Goal: Task Accomplishment & Management: Manage account settings

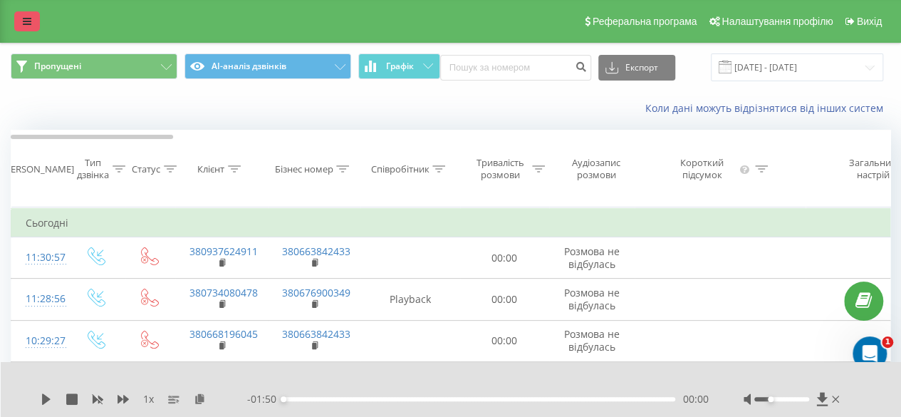
click at [31, 26] on link at bounding box center [27, 21] width 26 height 20
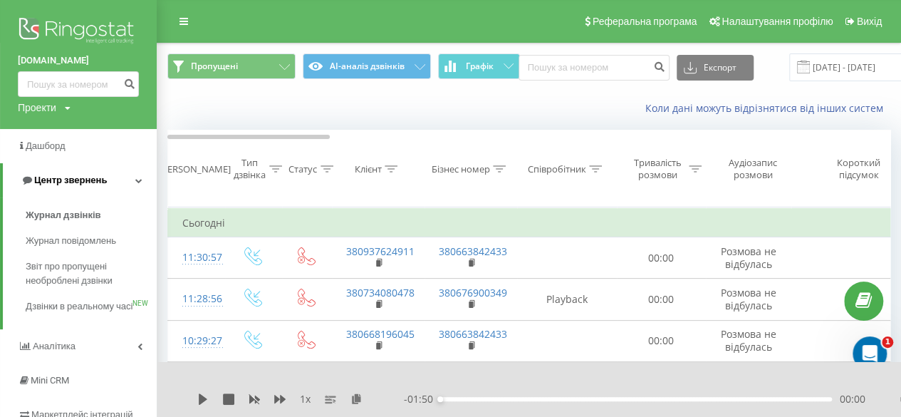
click at [99, 180] on span "Центр звернень" at bounding box center [70, 180] width 73 height 11
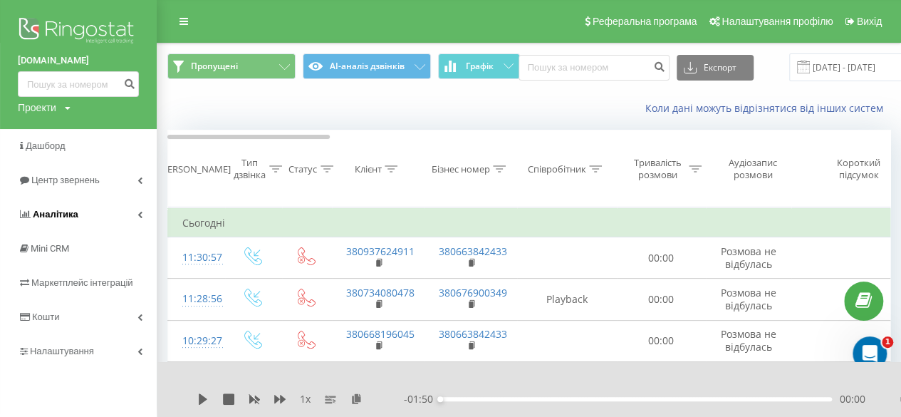
click at [108, 219] on link "Аналiтика" at bounding box center [78, 214] width 157 height 34
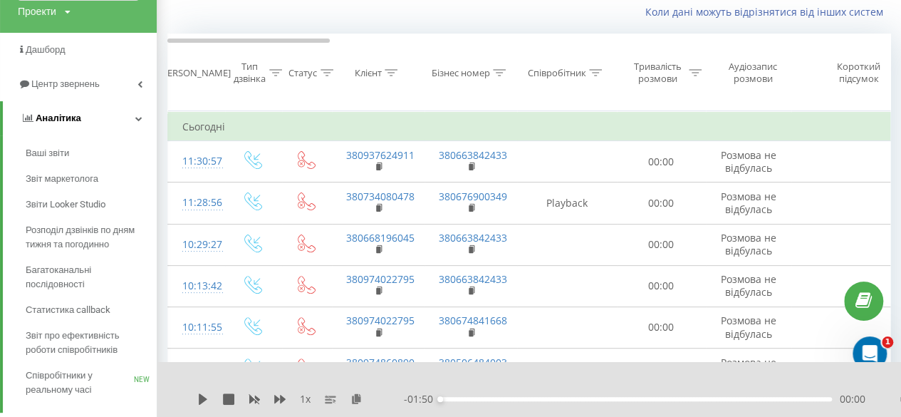
scroll to position [142, 0]
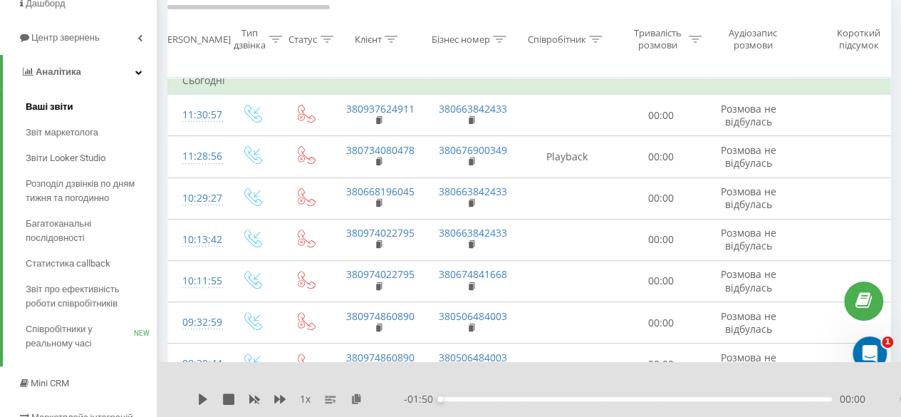
click at [62, 109] on span "Ваші звіти" at bounding box center [50, 107] width 48 height 14
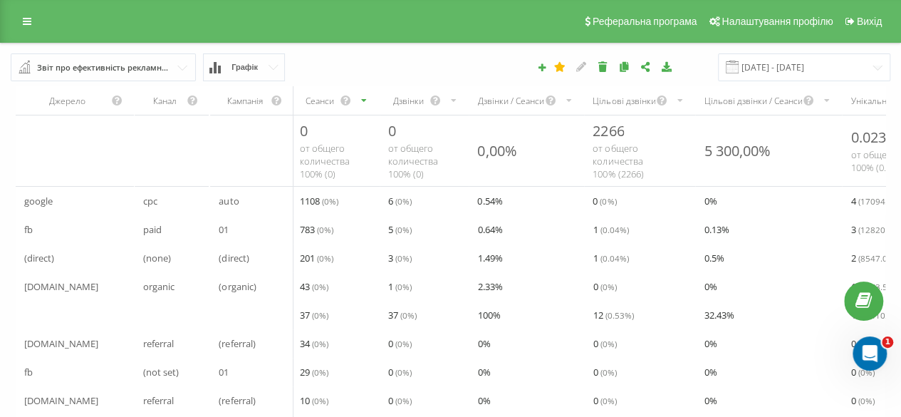
click at [128, 68] on div "Звіт про ефективність рекламних кампаній" at bounding box center [104, 68] width 134 height 16
click at [357, 63] on div "20.07.2025 - 20.08.2025" at bounding box center [619, 67] width 562 height 28
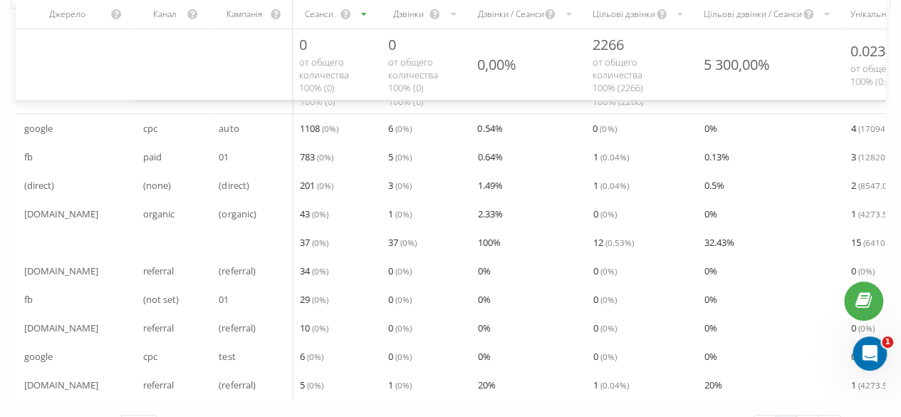
scroll to position [41, 0]
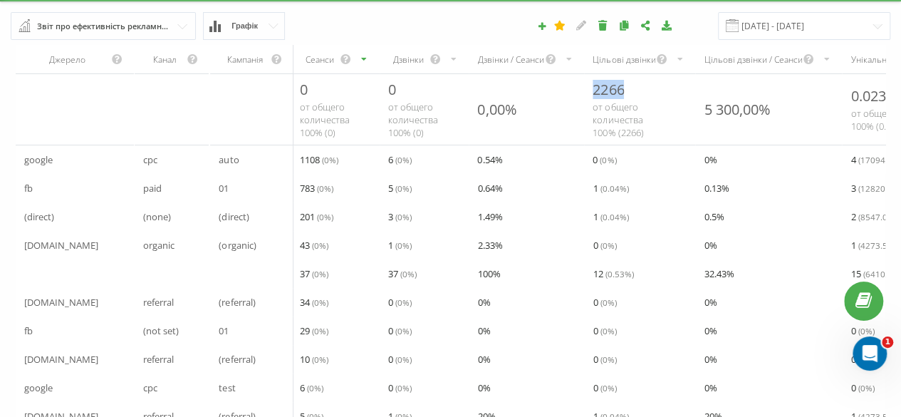
drag, startPoint x: 594, startPoint y: 89, endPoint x: 633, endPoint y: 90, distance: 39.2
click at [633, 90] on div "2266 от общего количества 100% ( 2266 )" at bounding box center [639, 109] width 111 height 71
click at [678, 120] on div "от общего количества 100% ( 2266 )" at bounding box center [640, 119] width 94 height 38
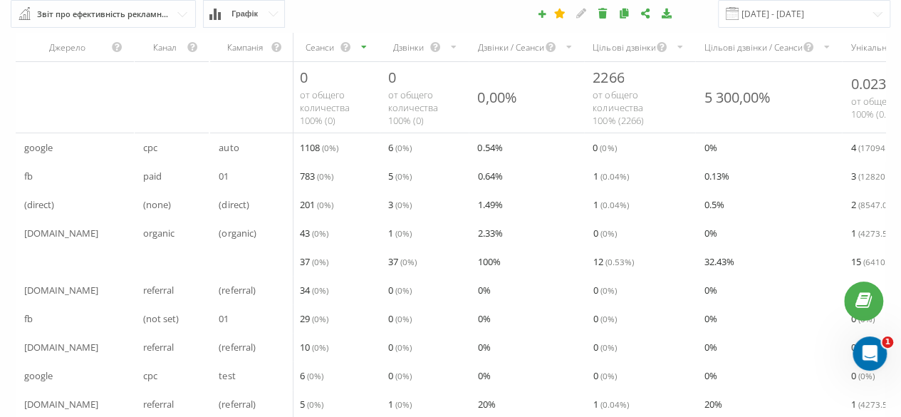
scroll to position [0, 0]
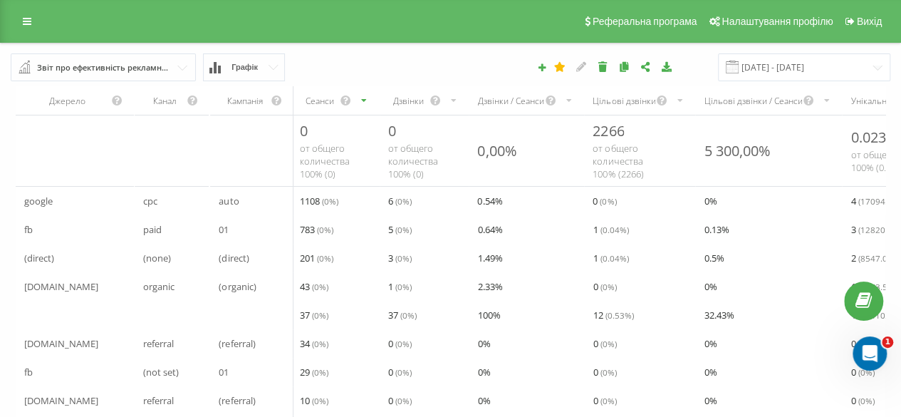
click at [167, 66] on div "Звіт про ефективність рекламних кампаній" at bounding box center [104, 68] width 134 height 16
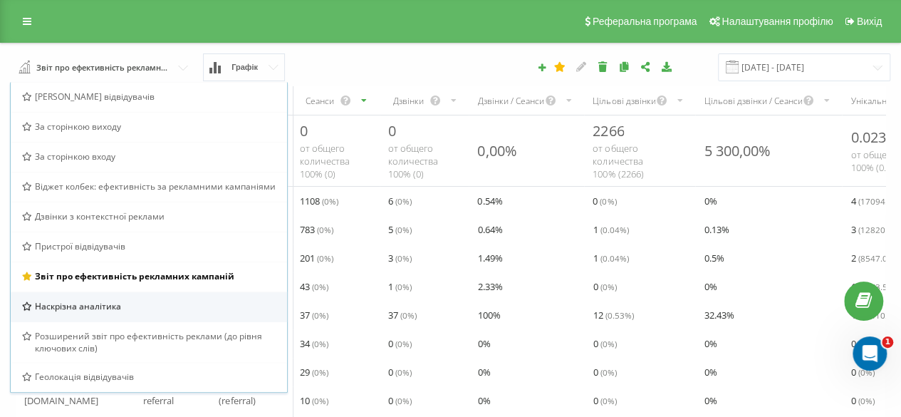
click at [119, 304] on div "Наскрізна аналітика" at bounding box center [149, 306] width 254 height 12
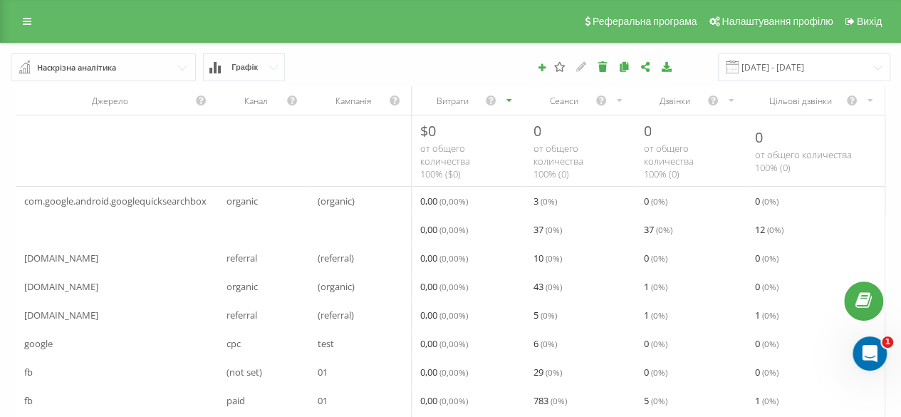
click at [147, 73] on input "text" at bounding box center [104, 67] width 184 height 26
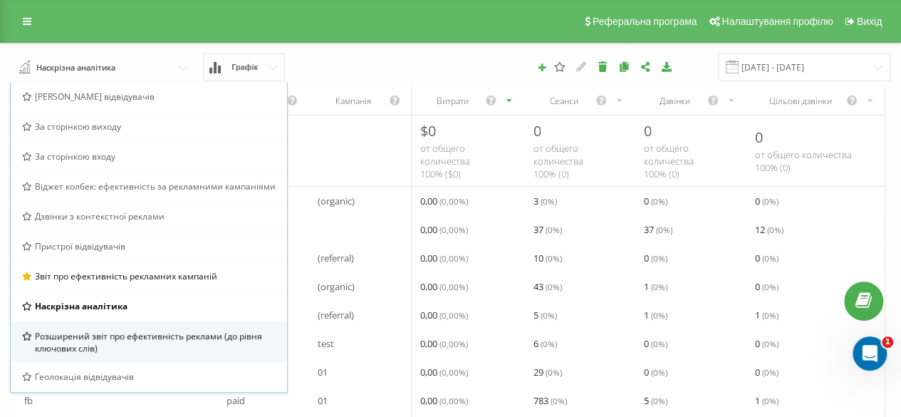
click at [138, 338] on span "Розширений звіт про ефективність реклами (до рівня ключових слів)" at bounding box center [156, 342] width 242 height 24
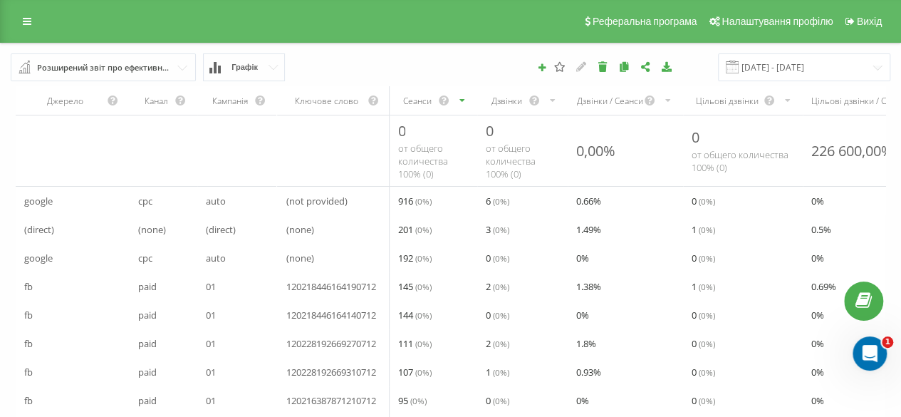
click at [389, 93] on div "Ключове слово" at bounding box center [333, 100] width 113 height 28
click at [389, 98] on div "Ключове слово" at bounding box center [333, 100] width 113 height 28
click at [171, 73] on input "text" at bounding box center [104, 67] width 184 height 26
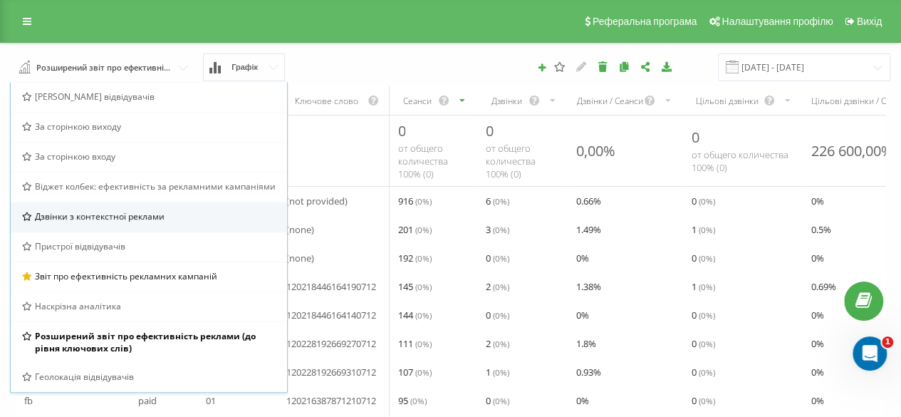
click at [128, 218] on span "Дзвінки з контекстної реклами" at bounding box center [100, 216] width 130 height 12
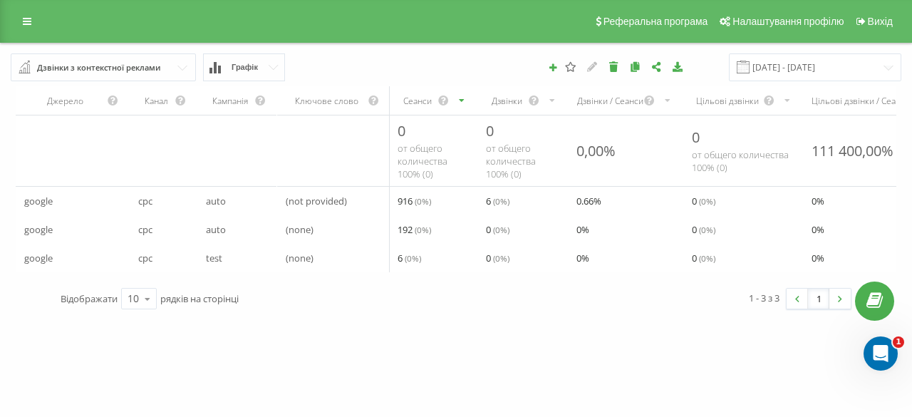
click at [167, 71] on input "text" at bounding box center [104, 67] width 184 height 26
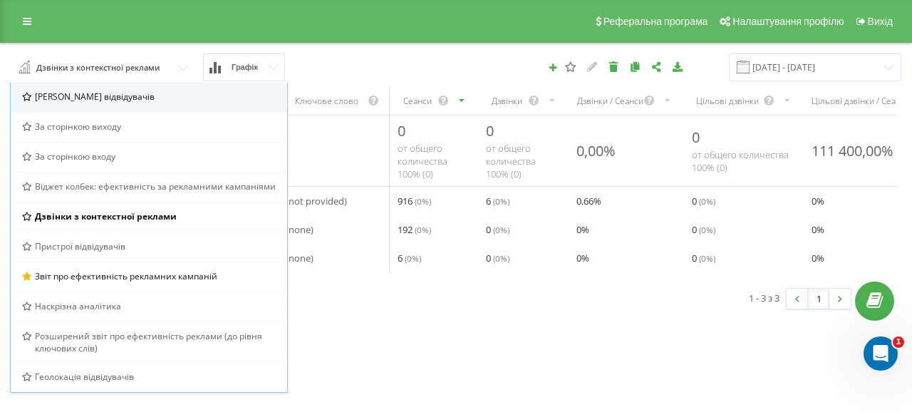
click at [113, 100] on span "Браузер відвідувачів" at bounding box center [95, 96] width 120 height 12
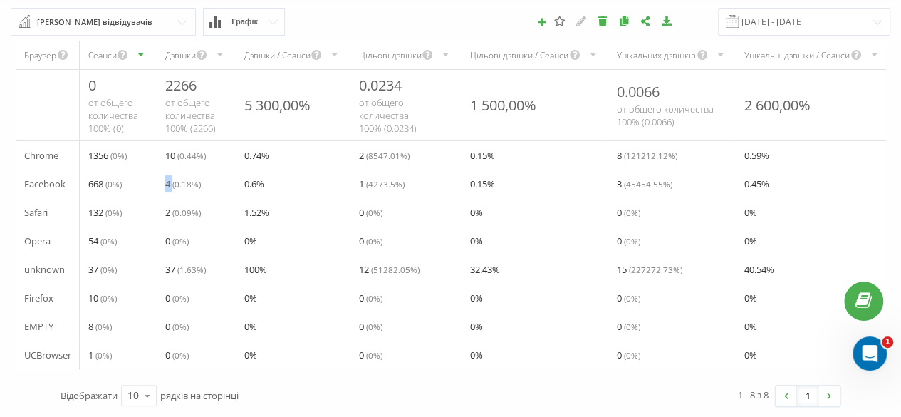
click at [175, 175] on span "4 ( 0.18 %)" at bounding box center [183, 183] width 36 height 17
drag, startPoint x: 166, startPoint y: 143, endPoint x: 180, endPoint y: 144, distance: 13.6
click at [180, 144] on div "10 ( 0.44 %)" at bounding box center [196, 155] width 79 height 28
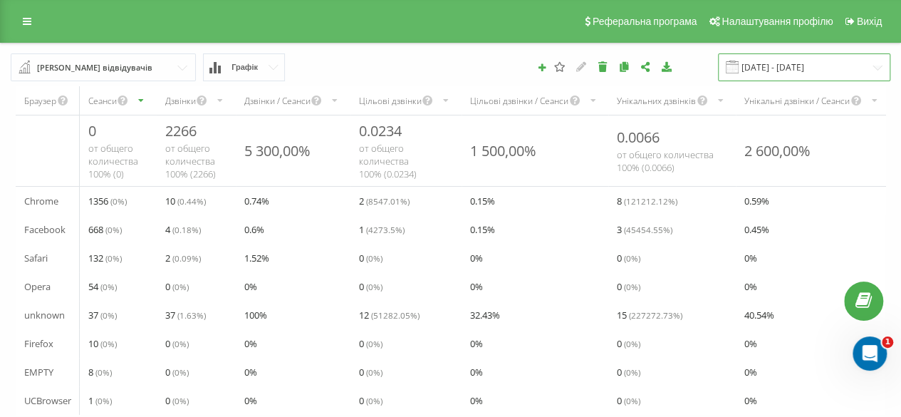
click at [832, 71] on input "20.07.2025 - 20.08.2025" at bounding box center [804, 67] width 172 height 28
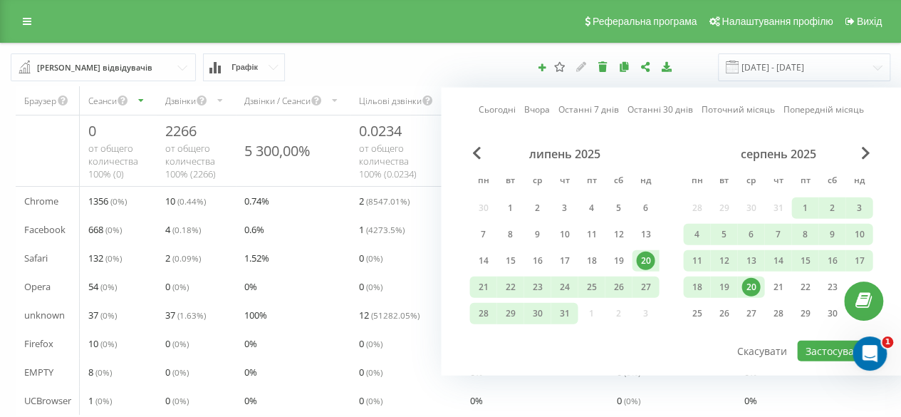
click at [759, 281] on div "20" at bounding box center [750, 286] width 27 height 21
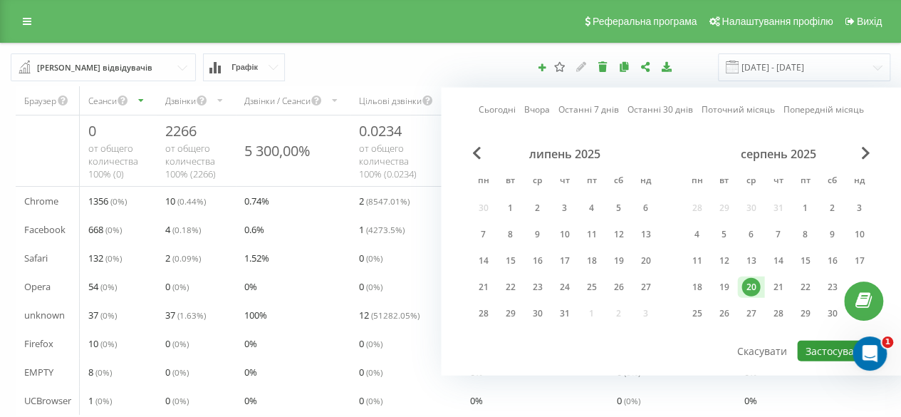
drag, startPoint x: 813, startPoint y: 346, endPoint x: 789, endPoint y: 355, distance: 25.9
click at [814, 346] on button "Застосувати" at bounding box center [835, 351] width 76 height 21
type input "20.08.2025 - 20.08.2025"
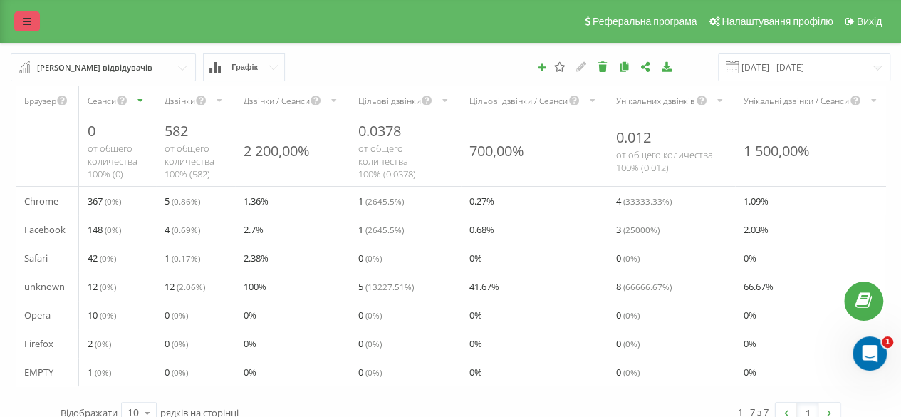
click at [20, 24] on link at bounding box center [27, 21] width 26 height 20
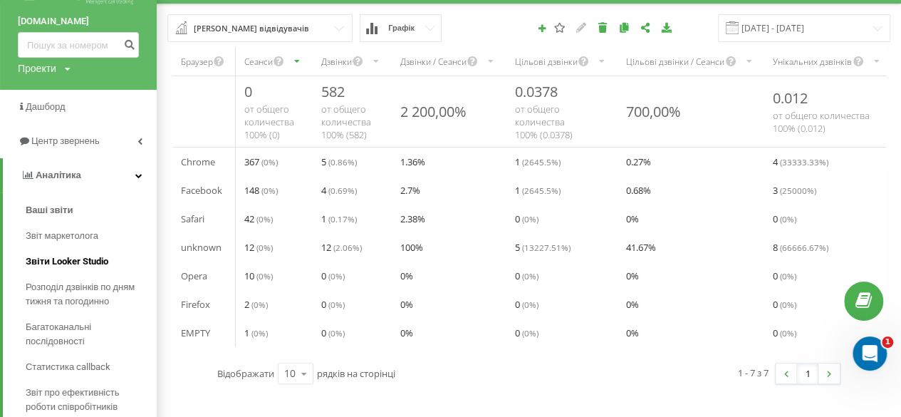
scroll to position [71, 0]
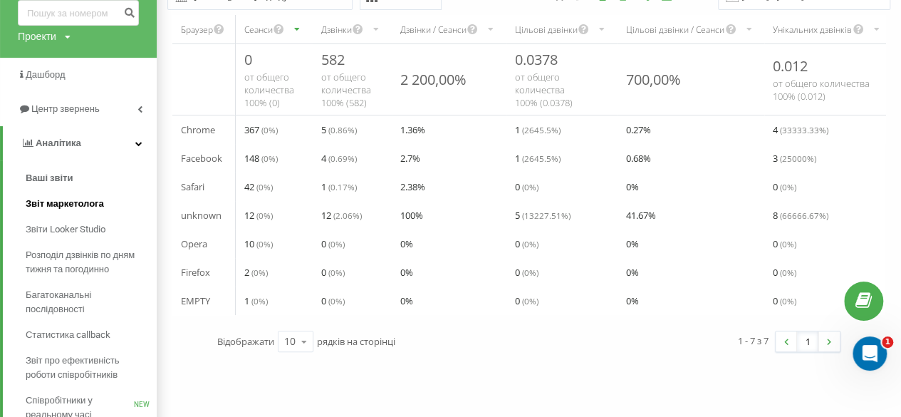
click at [76, 202] on span "Звіт маркетолога" at bounding box center [65, 204] width 78 height 14
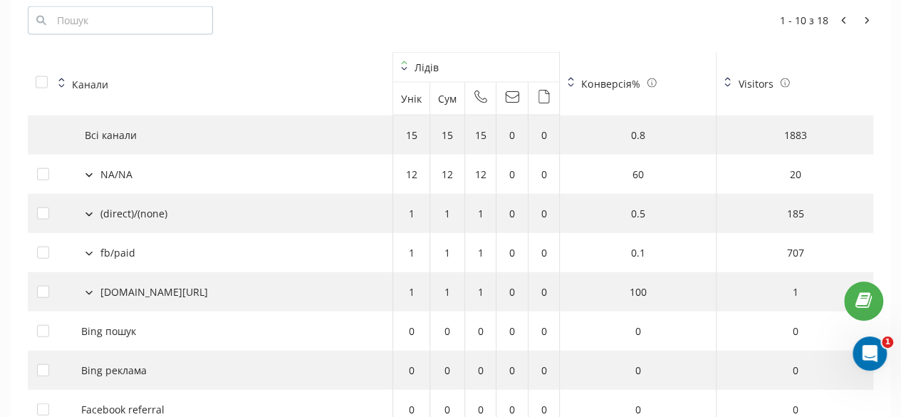
scroll to position [1567, 0]
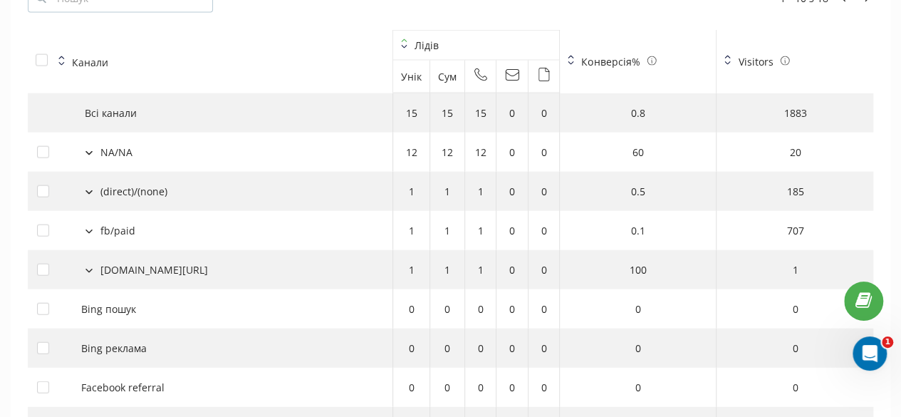
click at [93, 153] on button at bounding box center [89, 151] width 16 height 13
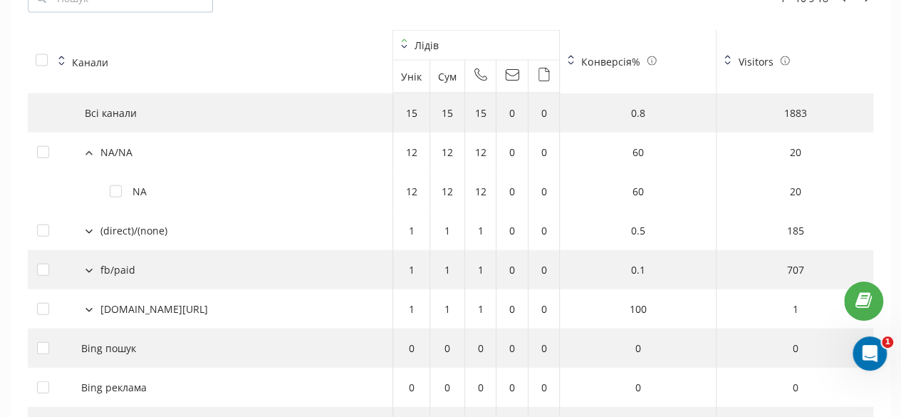
click at [90, 154] on icon at bounding box center [88, 153] width 7 height 4
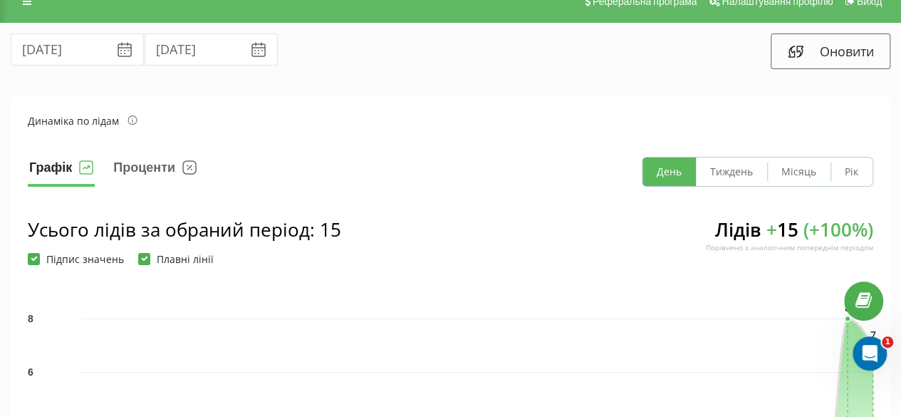
scroll to position [0, 0]
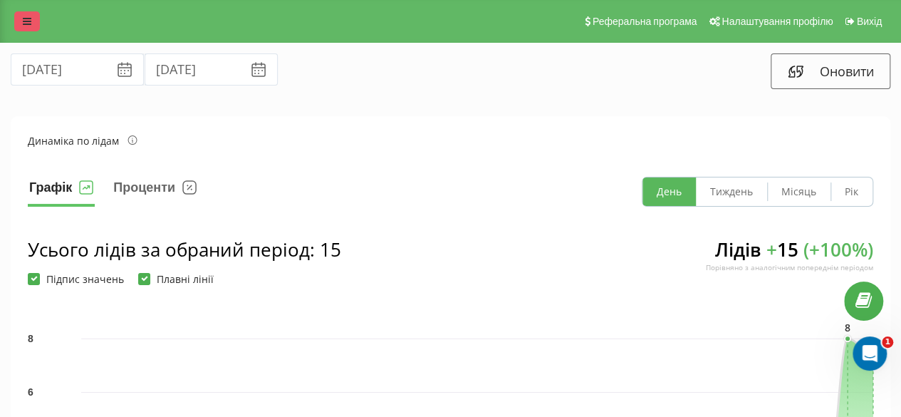
click at [30, 22] on icon at bounding box center [27, 21] width 9 height 10
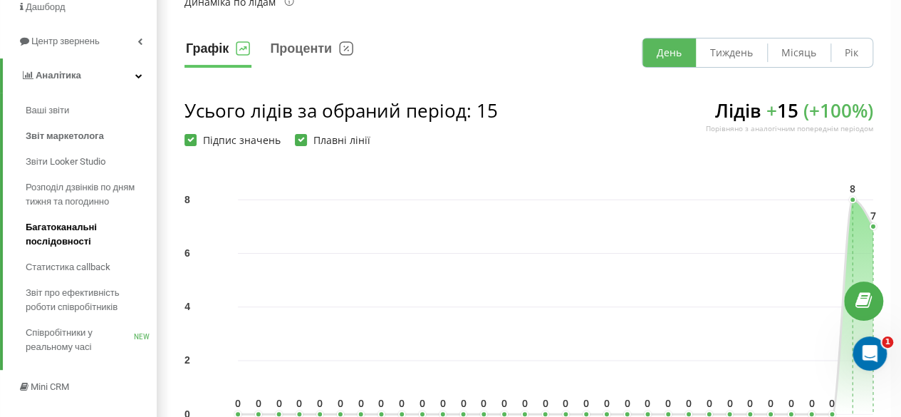
scroll to position [142, 0]
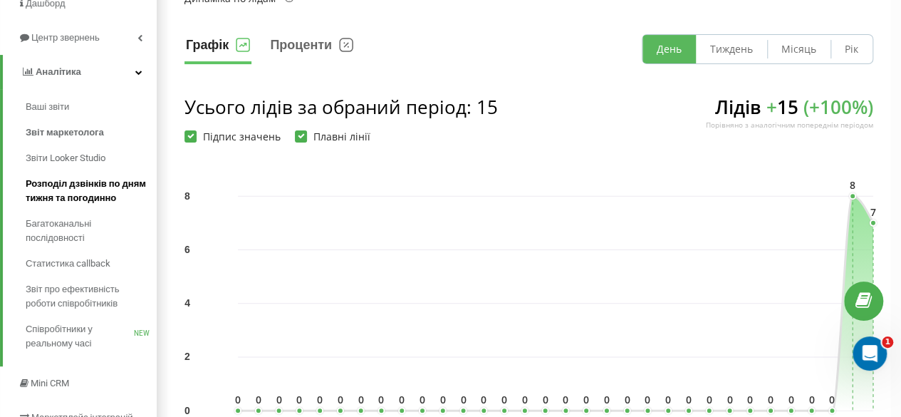
click at [93, 181] on span "Розподіл дзвінків по дням тижня та погодинно" at bounding box center [88, 191] width 124 height 28
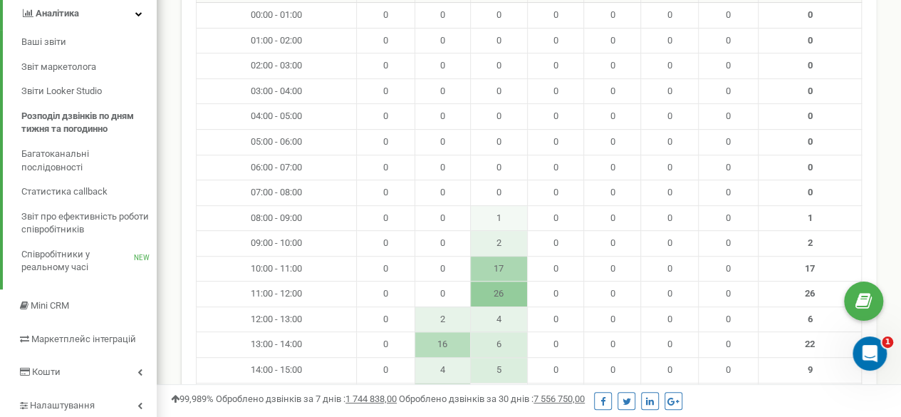
scroll to position [114, 0]
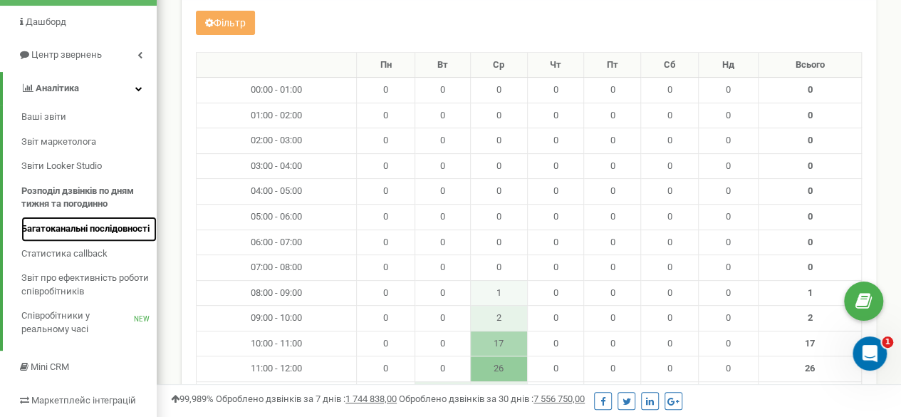
click at [63, 231] on span "Багатоканальні послідовності" at bounding box center [85, 229] width 128 height 14
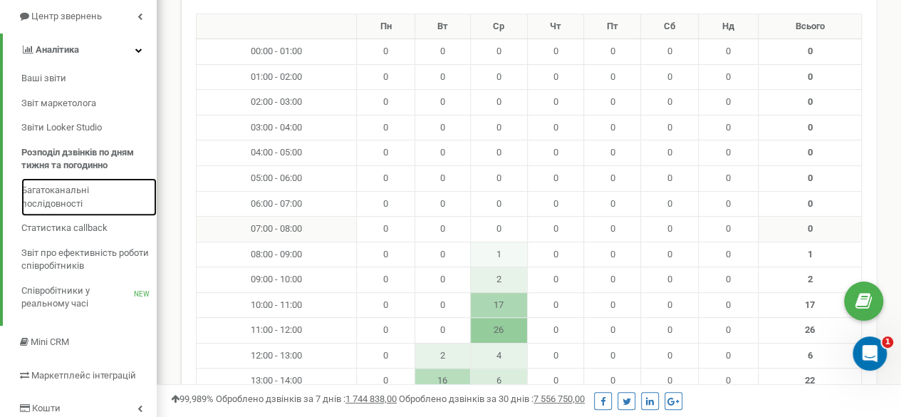
scroll to position [185, 0]
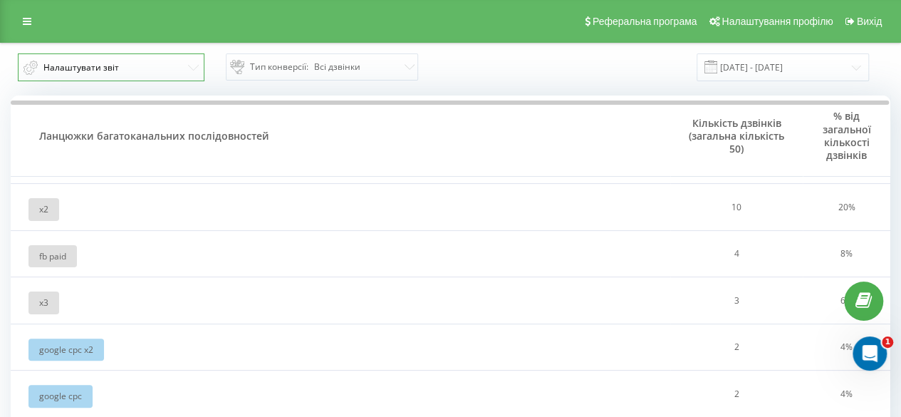
click at [65, 65] on span "Налаштувати звіт" at bounding box center [81, 67] width 76 height 11
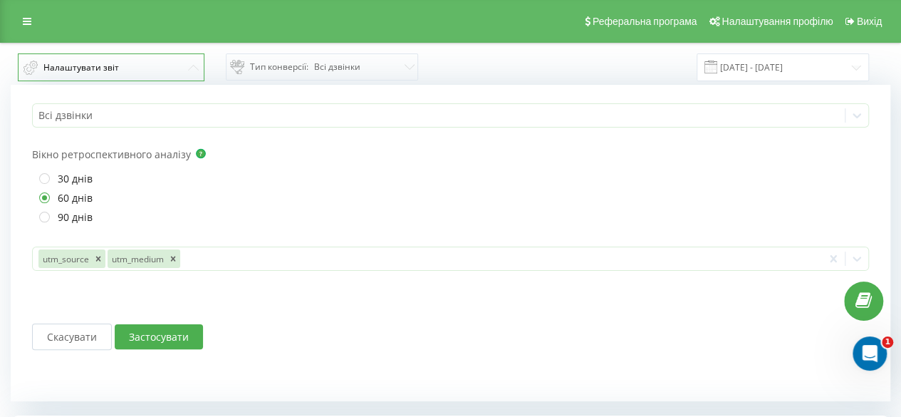
click at [64, 65] on span "Налаштувати звіт" at bounding box center [81, 67] width 76 height 11
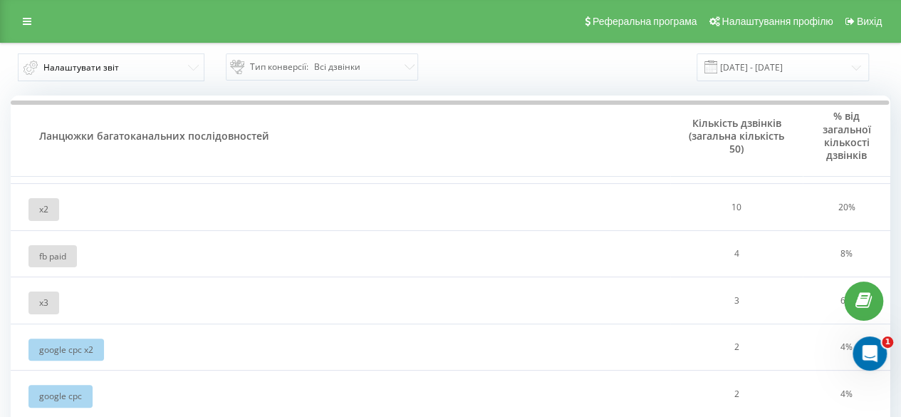
click at [342, 64] on div "Тип конверсії : Всі дзвінки" at bounding box center [316, 66] width 172 height 17
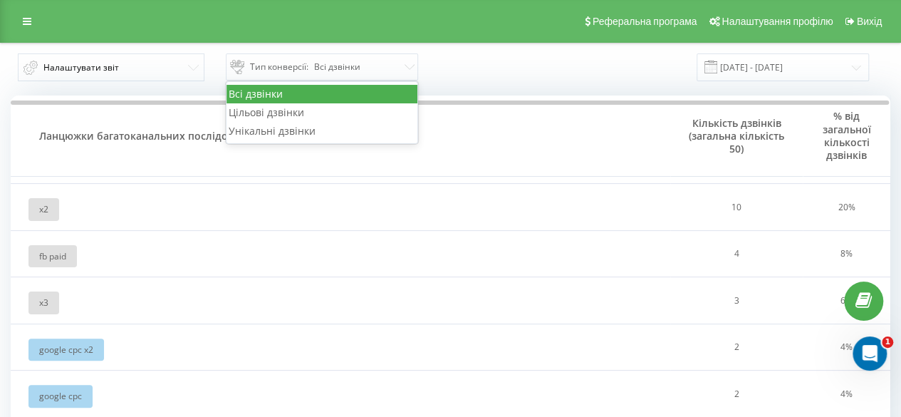
click at [342, 64] on div "Тип конверсії : Всі дзвінки" at bounding box center [316, 66] width 172 height 17
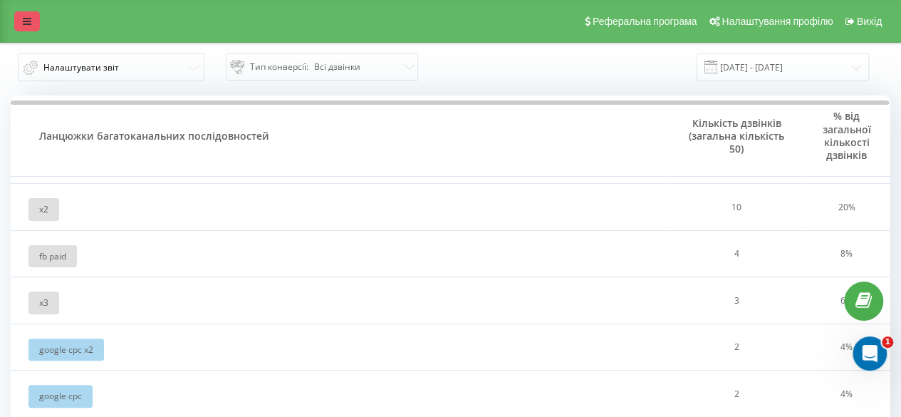
click at [33, 26] on link at bounding box center [27, 21] width 26 height 20
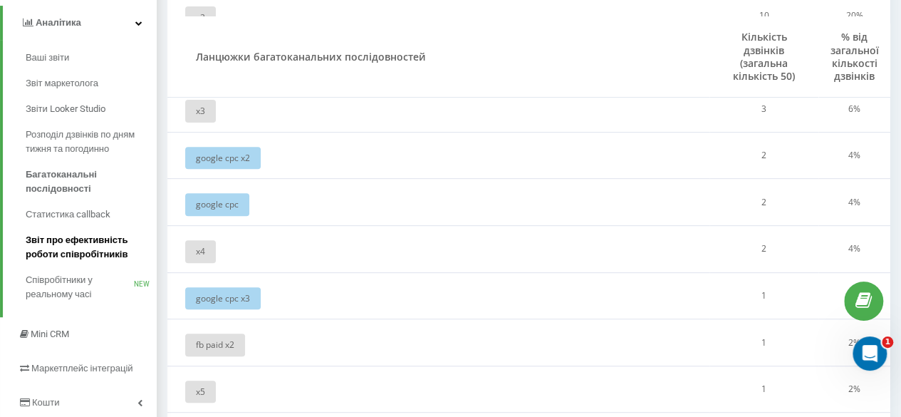
scroll to position [214, 0]
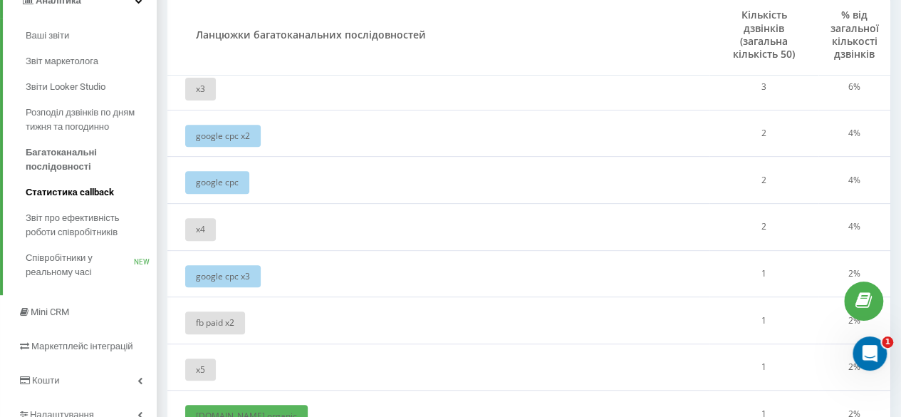
click at [90, 194] on span "Статистика callback" at bounding box center [70, 192] width 88 height 14
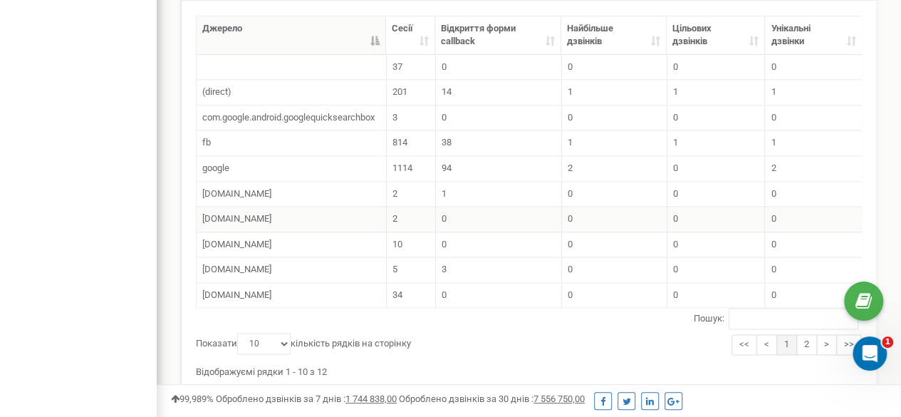
scroll to position [784, 0]
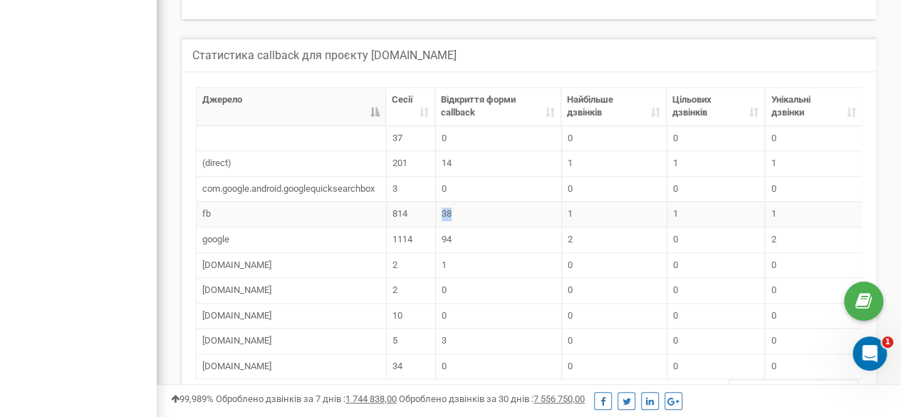
drag, startPoint x: 459, startPoint y: 210, endPoint x: 439, endPoint y: 212, distance: 20.0
click at [439, 212] on td "38" at bounding box center [499, 214] width 126 height 26
drag, startPoint x: 419, startPoint y: 211, endPoint x: 389, endPoint y: 214, distance: 30.1
click at [389, 214] on td "814" at bounding box center [411, 214] width 49 height 26
click at [295, 229] on td "google" at bounding box center [292, 240] width 190 height 26
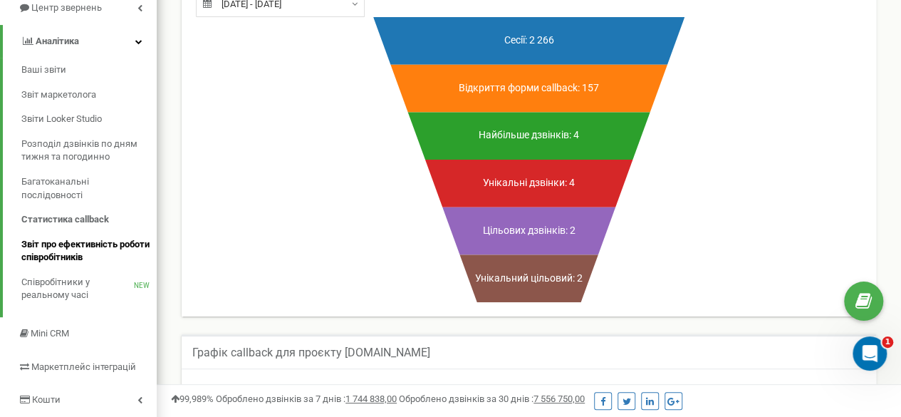
scroll to position [192, 0]
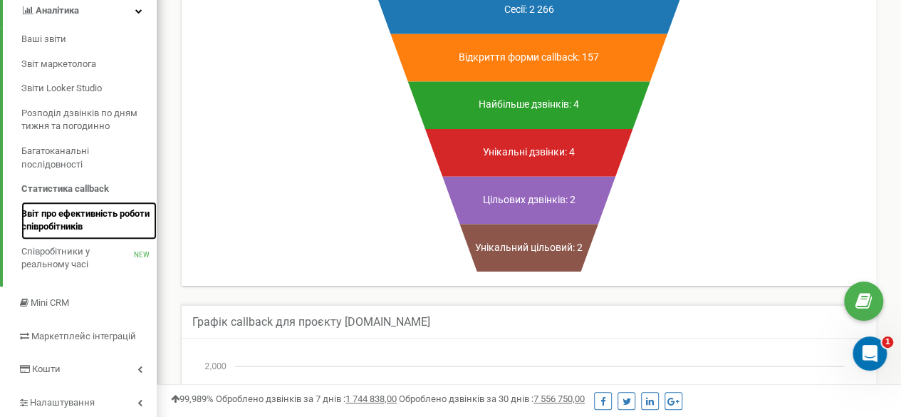
click at [93, 219] on span "Звіт про ефективність роботи співробітників" at bounding box center [85, 220] width 128 height 26
click at [88, 212] on span "Звіт про ефективність роботи співробітників" at bounding box center [85, 220] width 128 height 26
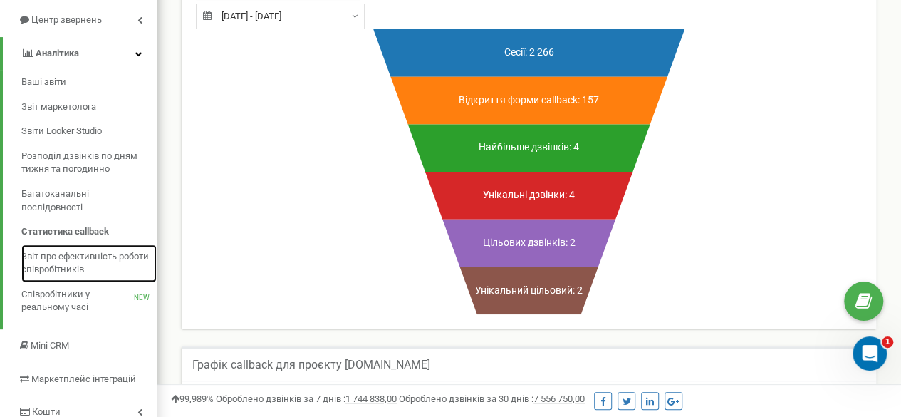
scroll to position [120, 0]
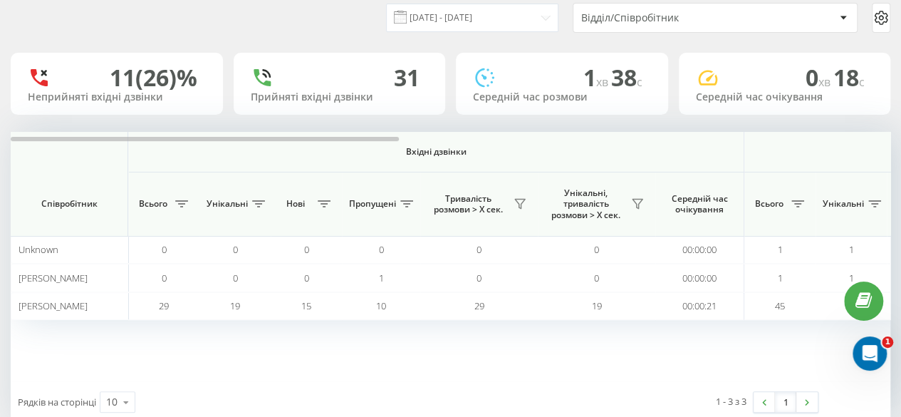
scroll to position [84, 0]
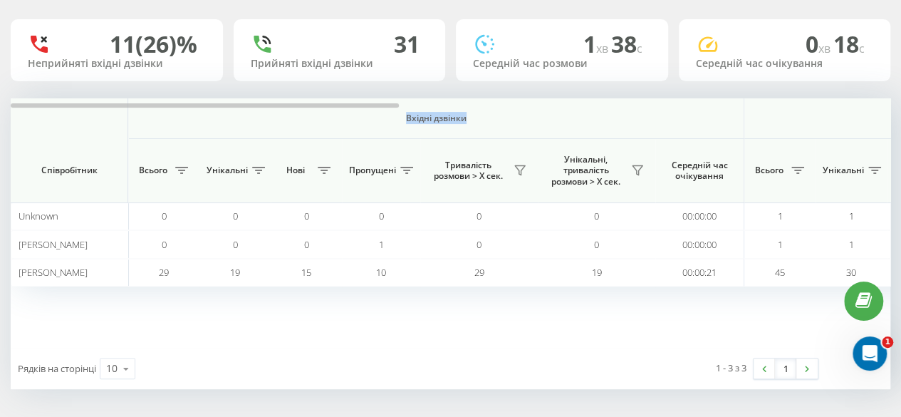
drag, startPoint x: 351, startPoint y: 102, endPoint x: 640, endPoint y: 107, distance: 289.3
click at [638, 107] on th "Вхідні дзвінки" at bounding box center [436, 118] width 616 height 41
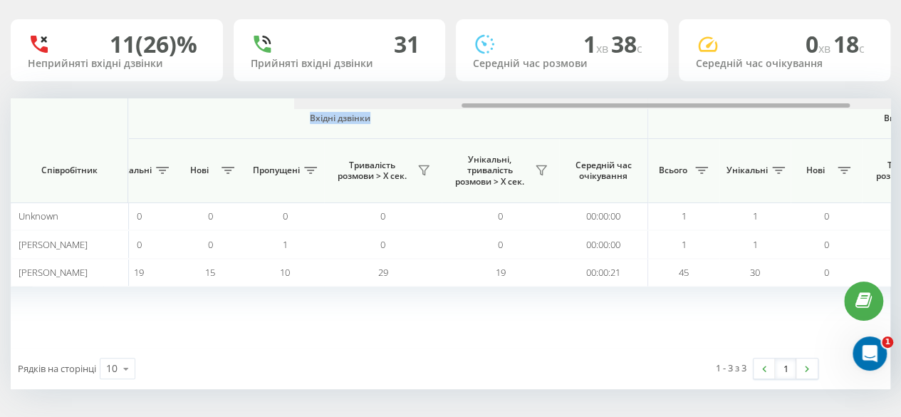
scroll to position [0, 0]
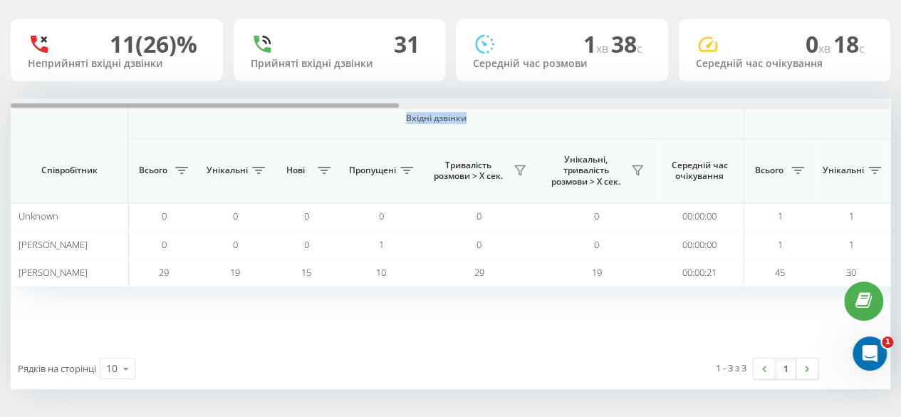
drag, startPoint x: 376, startPoint y: 105, endPoint x: 58, endPoint y: 108, distance: 317.8
click at [60, 108] on div at bounding box center [450, 103] width 879 height 11
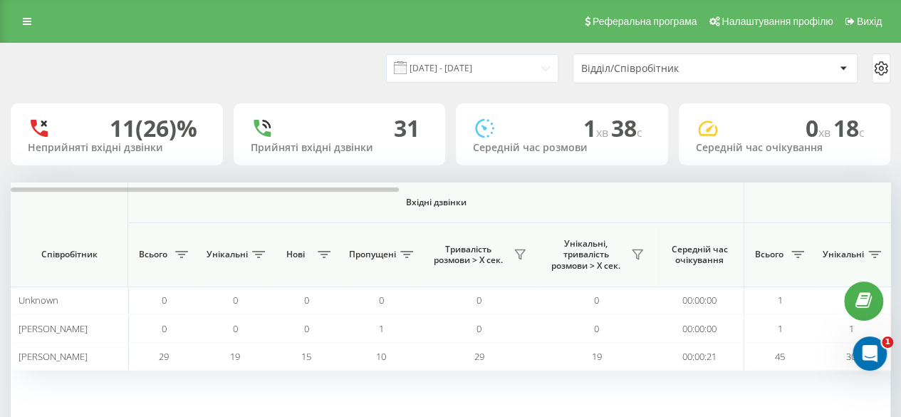
click at [110, 135] on div "11 (26)%" at bounding box center [154, 128] width 88 height 27
click at [156, 137] on div "11 (26)%" at bounding box center [154, 128] width 88 height 27
click at [40, 136] on icon at bounding box center [39, 128] width 23 height 23
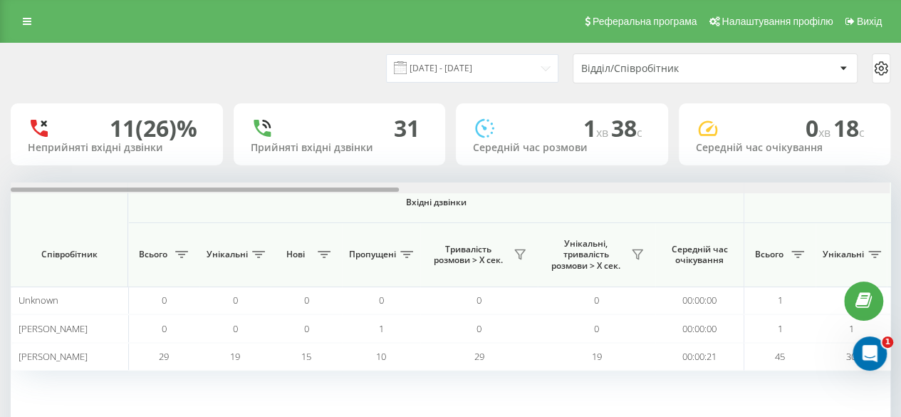
drag, startPoint x: 432, startPoint y: 183, endPoint x: 288, endPoint y: 195, distance: 145.1
click at [288, 195] on div "Вхідні дзвінки Вихідні дзвінки Всі дзвінки Співробітник Всього Унікальні Нові П…" at bounding box center [451, 306] width 880 height 249
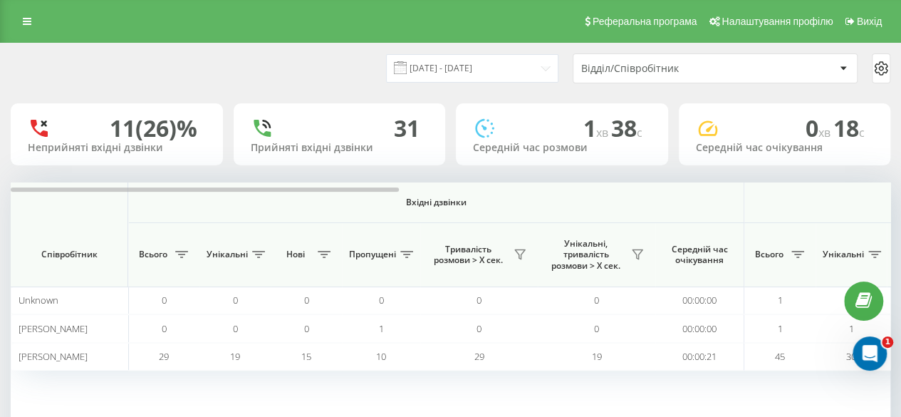
click at [882, 69] on icon at bounding box center [881, 68] width 17 height 17
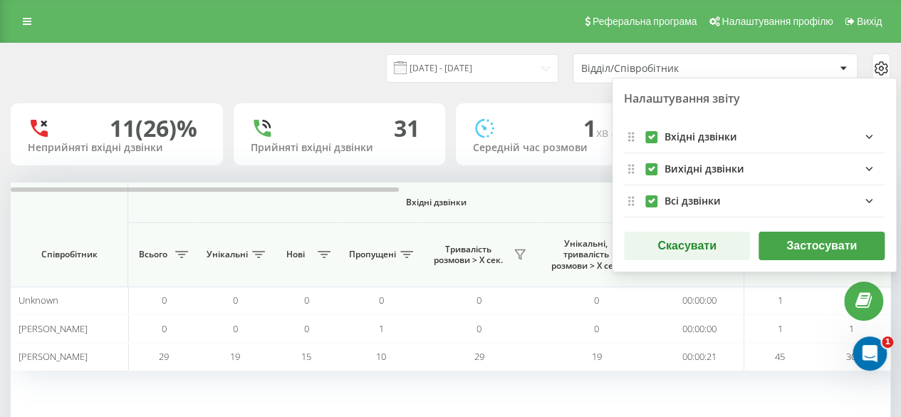
click at [854, 45] on div "20.07.2025 - 20.08.2025 Відділ/Співробітник Налаштування звіту Вхідні дзвінки В…" at bounding box center [451, 68] width 900 height 50
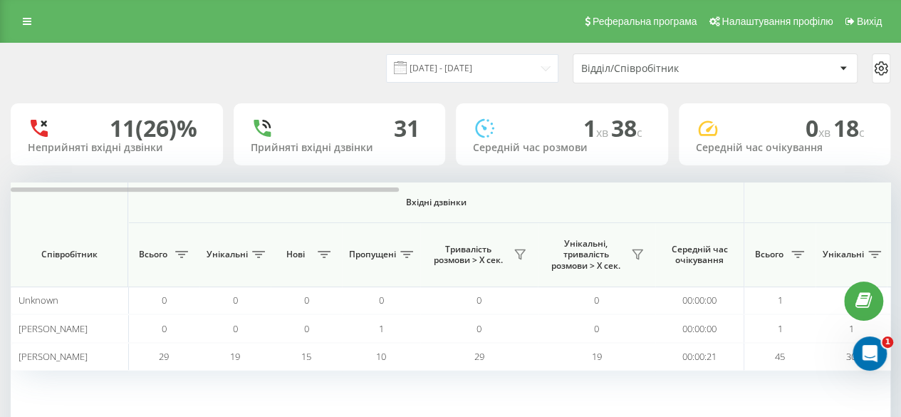
click at [661, 71] on div "Відділ/Співробітник" at bounding box center [666, 69] width 170 height 12
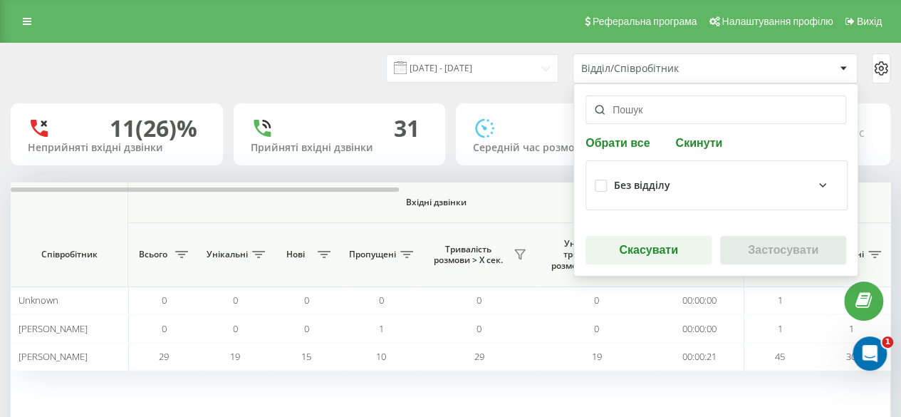
click at [661, 71] on div "Відділ/Співробітник" at bounding box center [666, 69] width 170 height 12
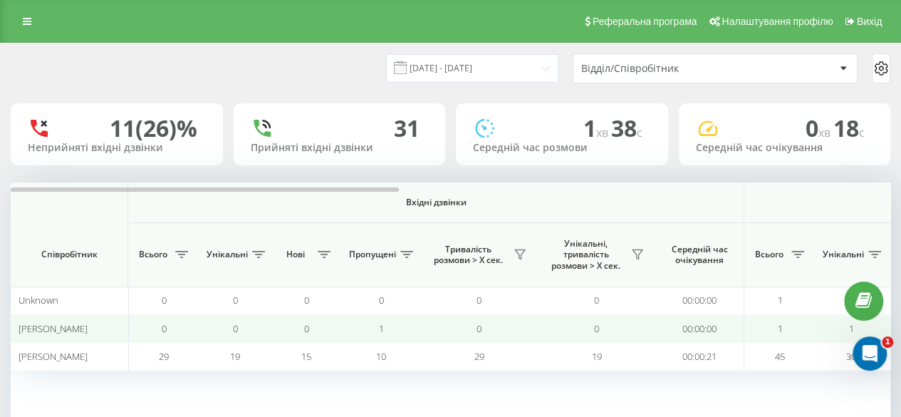
click at [380, 331] on span "1" at bounding box center [381, 328] width 5 height 13
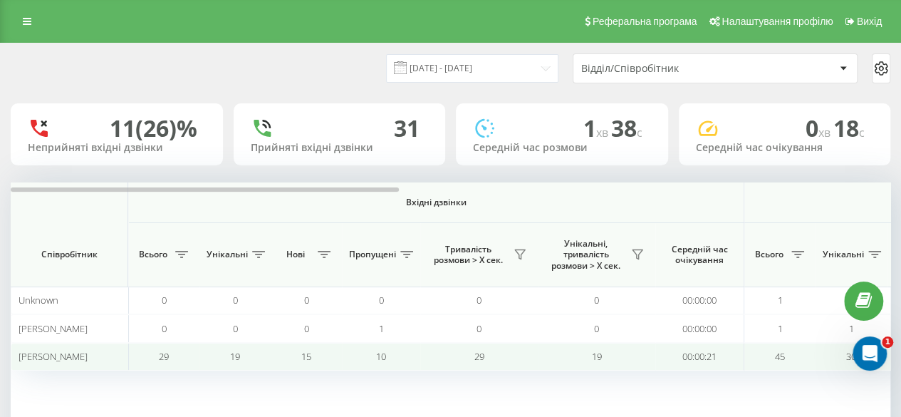
click at [386, 359] on td "10" at bounding box center [381, 357] width 78 height 28
click at [383, 356] on span "10" at bounding box center [381, 356] width 10 height 13
click at [378, 356] on span "10" at bounding box center [381, 356] width 10 height 13
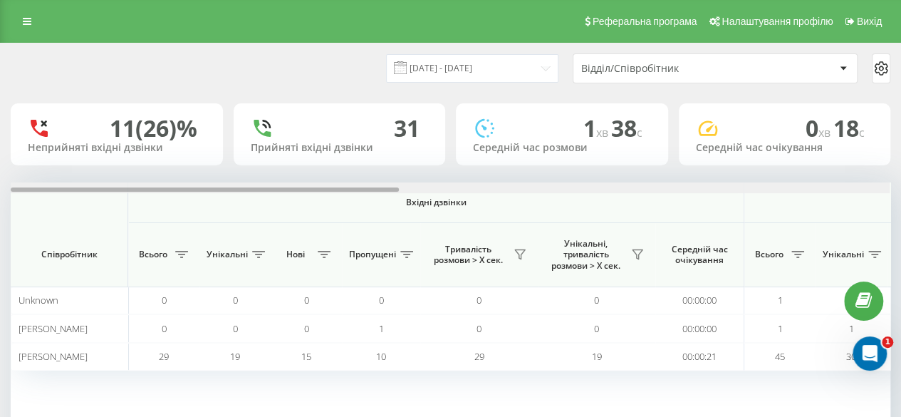
drag, startPoint x: 358, startPoint y: 188, endPoint x: 211, endPoint y: 197, distance: 147.1
click at [229, 197] on div "Вхідні дзвінки Вихідні дзвінки Всі дзвінки Співробітник Всього Унікальні Нові П…" at bounding box center [451, 306] width 880 height 249
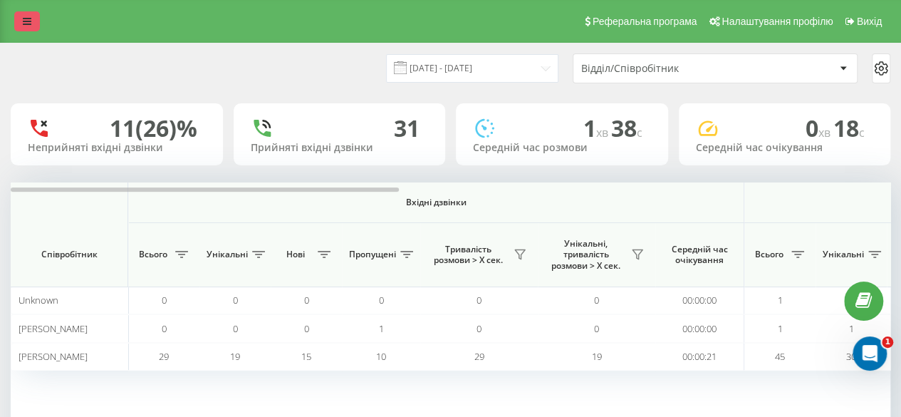
click at [27, 18] on icon at bounding box center [27, 21] width 9 height 10
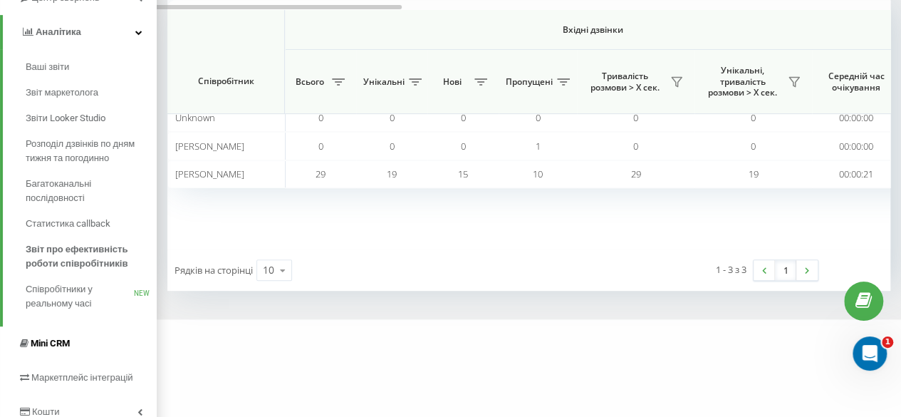
scroll to position [214, 0]
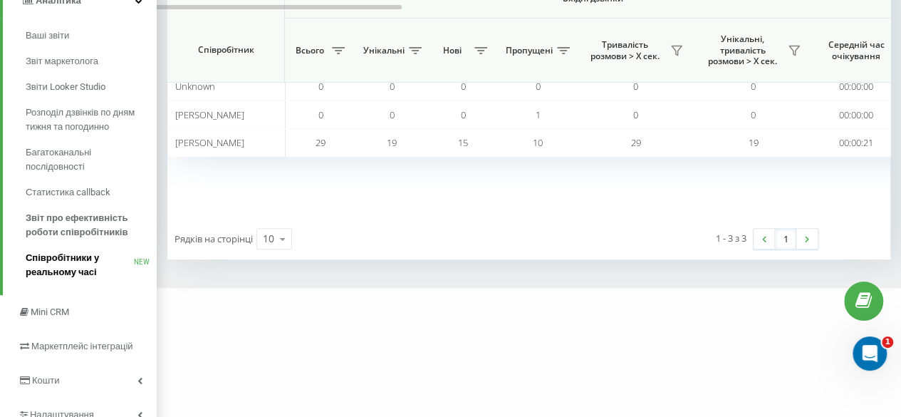
click at [74, 254] on span "Співробітники у реальному часі" at bounding box center [80, 265] width 108 height 28
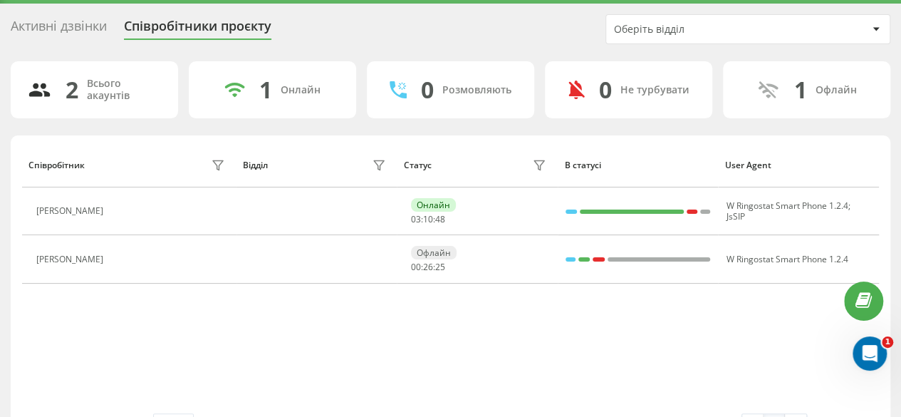
scroll to position [10, 0]
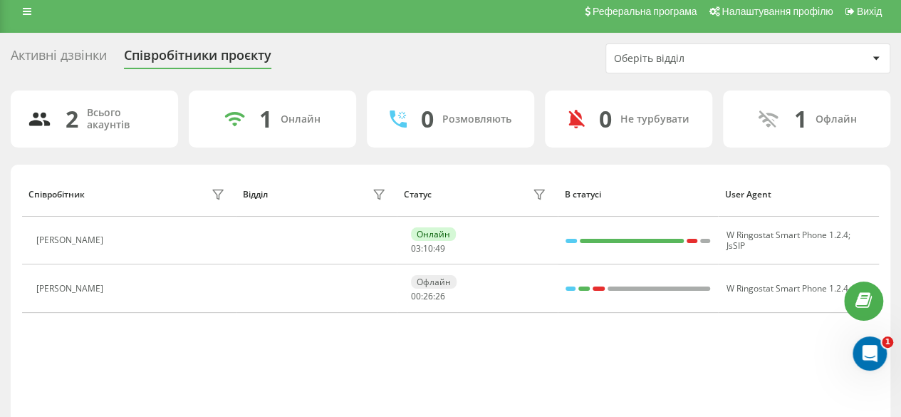
click at [85, 52] on div "Активні дзвінки" at bounding box center [59, 59] width 96 height 22
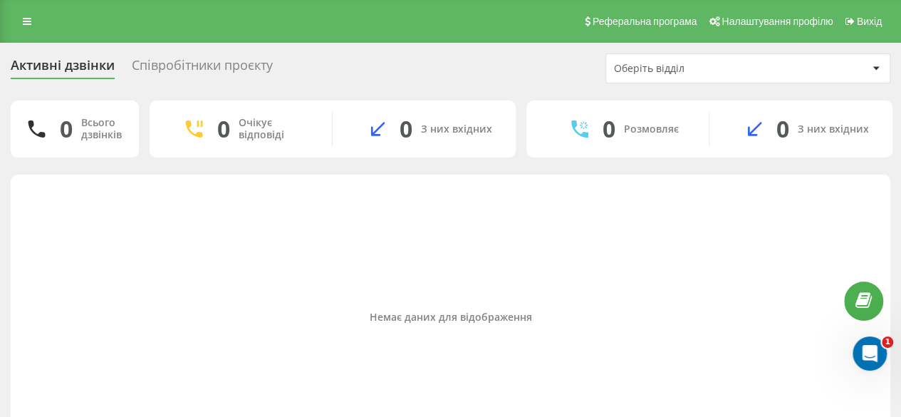
click at [33, 32] on div "Реферальна програма Налаштування профілю Вихід" at bounding box center [450, 21] width 901 height 43
click at [26, 24] on icon at bounding box center [27, 21] width 9 height 10
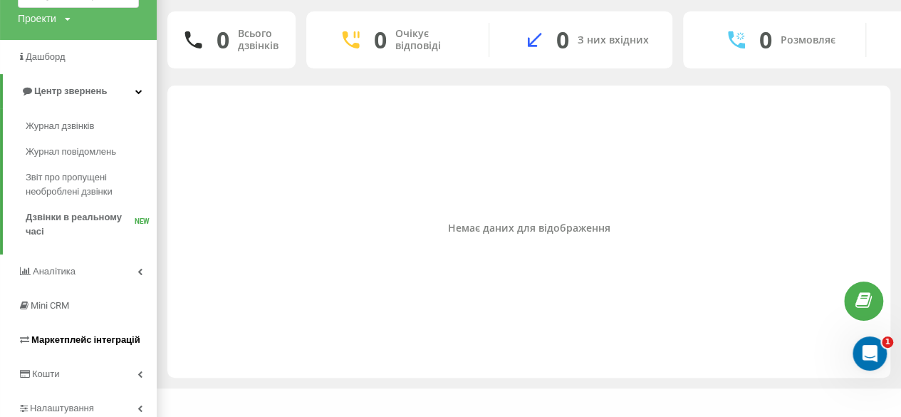
scroll to position [133, 0]
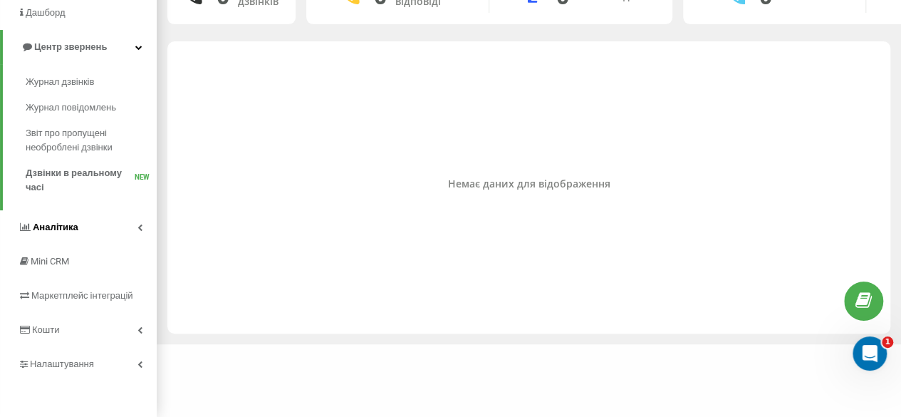
click at [62, 232] on span "Аналiтика" at bounding box center [56, 227] width 46 height 11
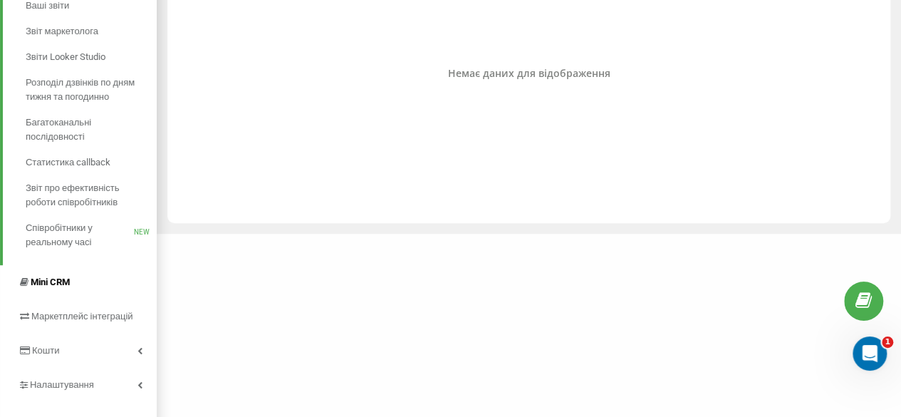
scroll to position [264, 0]
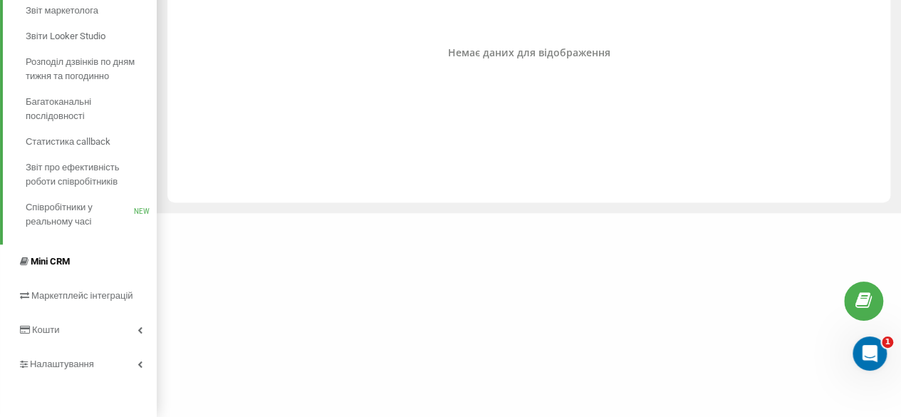
click at [50, 265] on span "Mini CRM" at bounding box center [50, 261] width 39 height 11
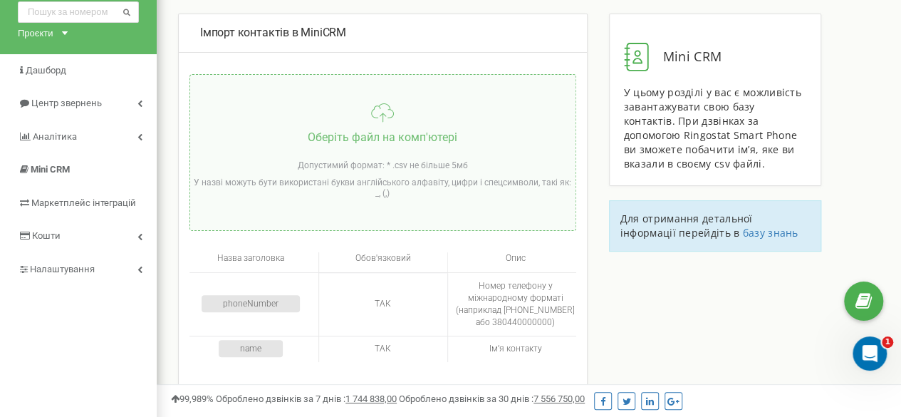
scroll to position [142, 0]
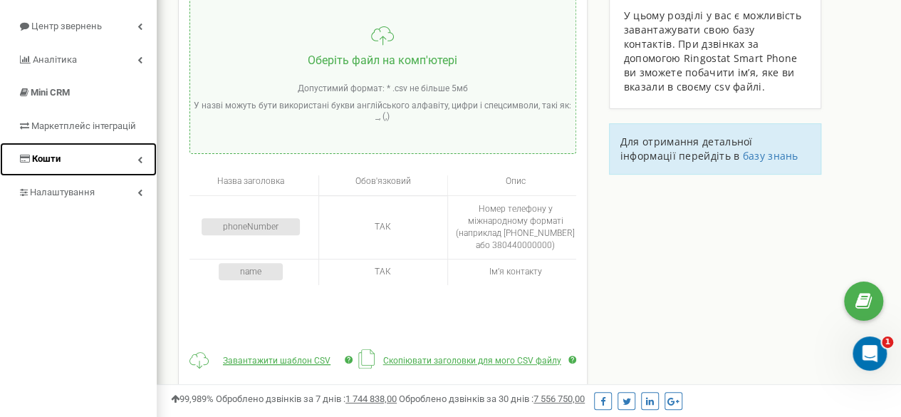
click at [49, 161] on span "Кошти" at bounding box center [46, 158] width 28 height 11
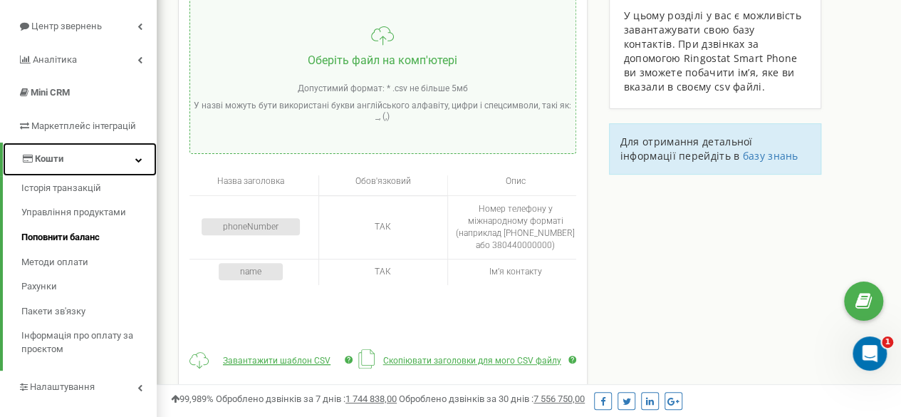
scroll to position [285, 0]
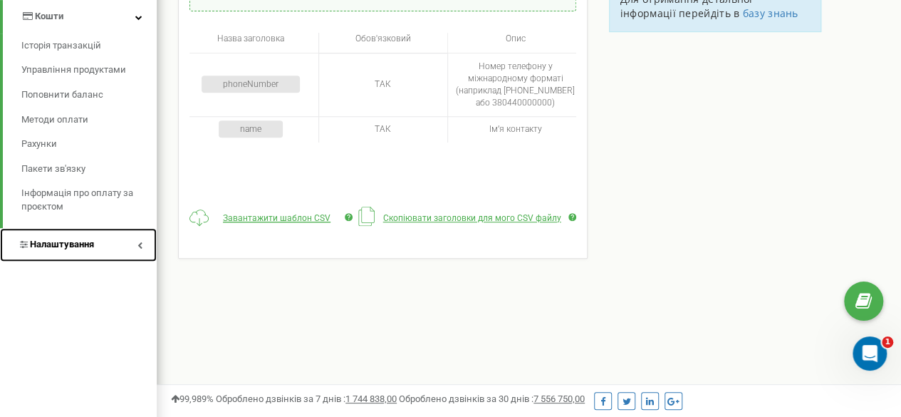
click at [92, 247] on span "Налаштування" at bounding box center [62, 244] width 64 height 11
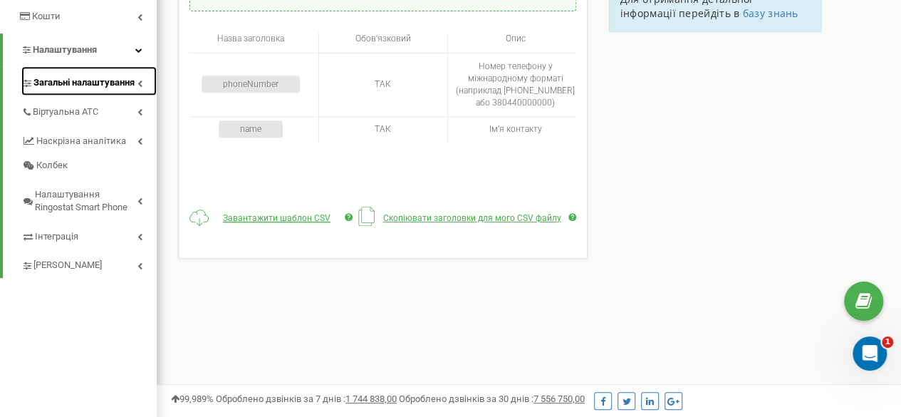
click at [131, 81] on span "Загальні налаштування" at bounding box center [83, 83] width 101 height 14
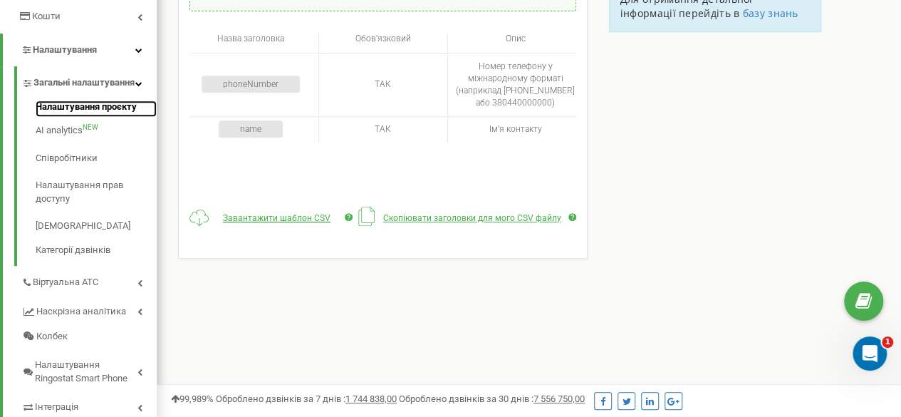
click at [103, 118] on link "Налаштування проєкту" at bounding box center [96, 108] width 121 height 17
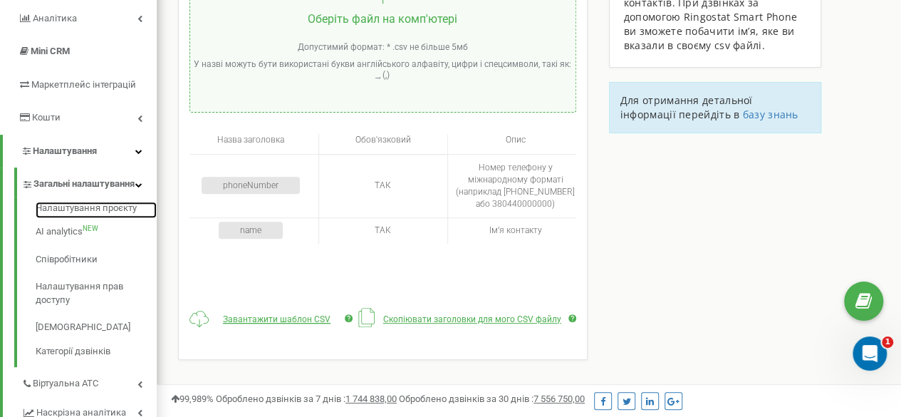
scroll to position [214, 0]
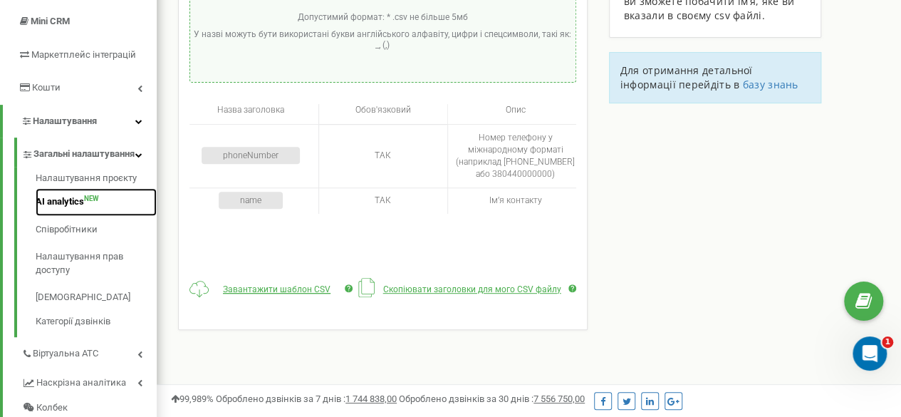
click at [70, 216] on link "AI analytics NEW" at bounding box center [96, 202] width 121 height 28
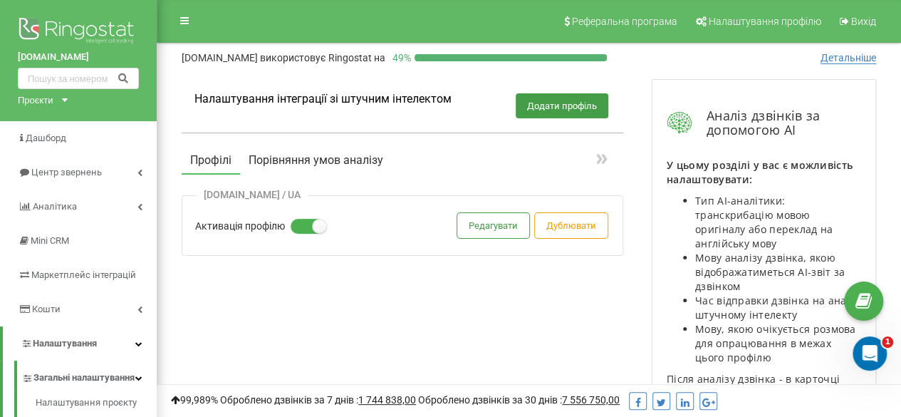
click at [345, 160] on button "Порівняння умов аналізу" at bounding box center [316, 160] width 152 height 26
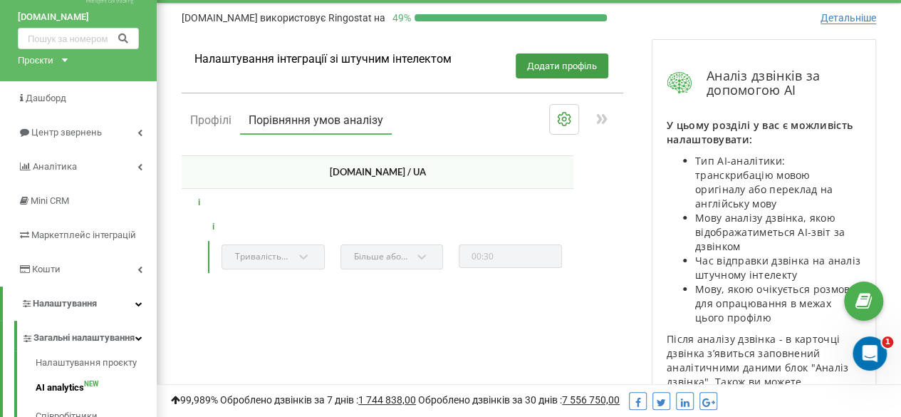
scroll to position [71, 0]
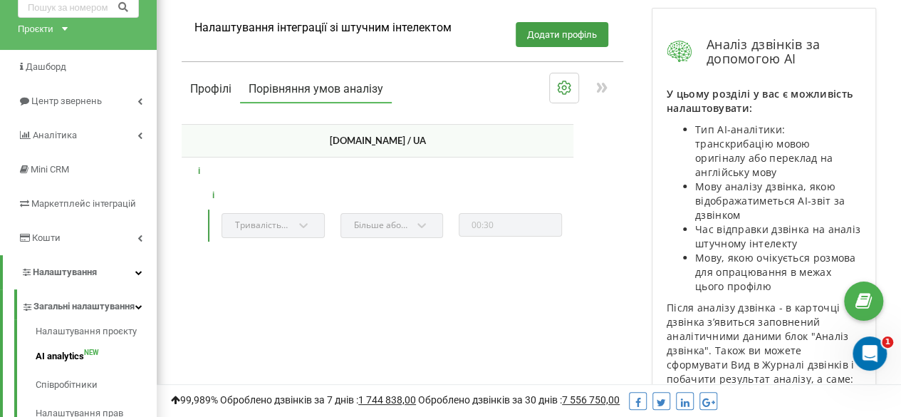
click at [218, 88] on button "Профілі" at bounding box center [211, 89] width 58 height 26
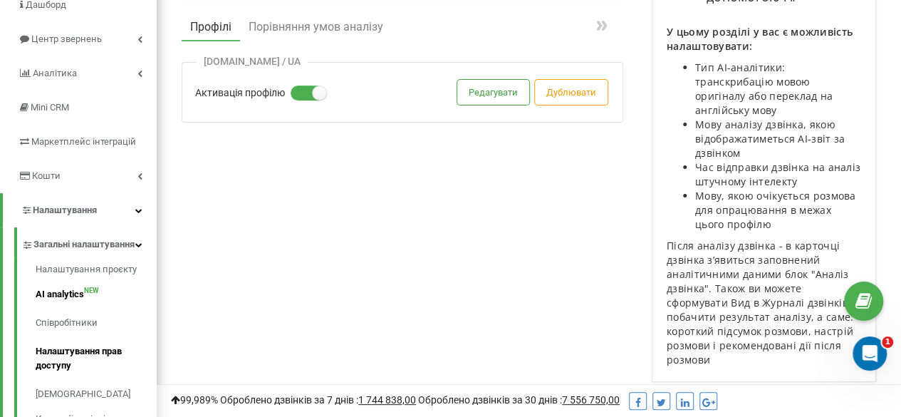
scroll to position [214, 0]
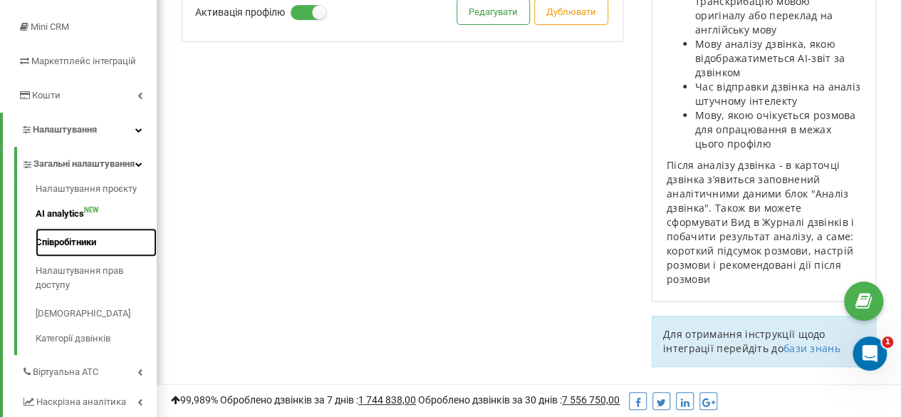
drag, startPoint x: 78, startPoint y: 257, endPoint x: 85, endPoint y: 259, distance: 7.4
click at [78, 256] on link "Співробітники" at bounding box center [96, 242] width 121 height 28
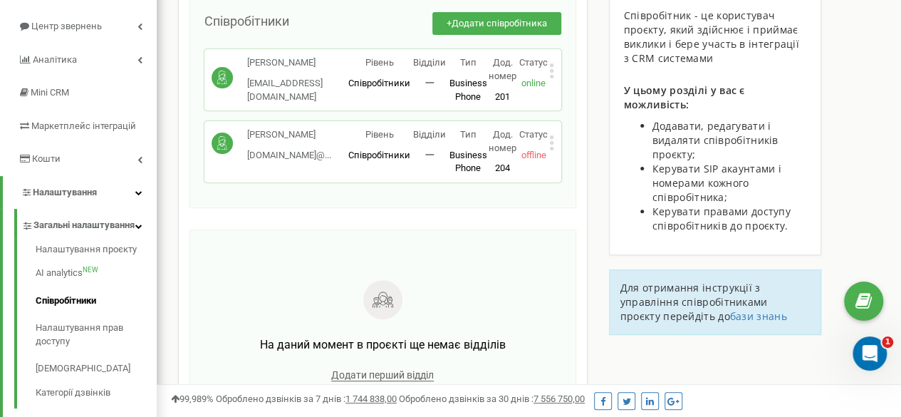
scroll to position [214, 0]
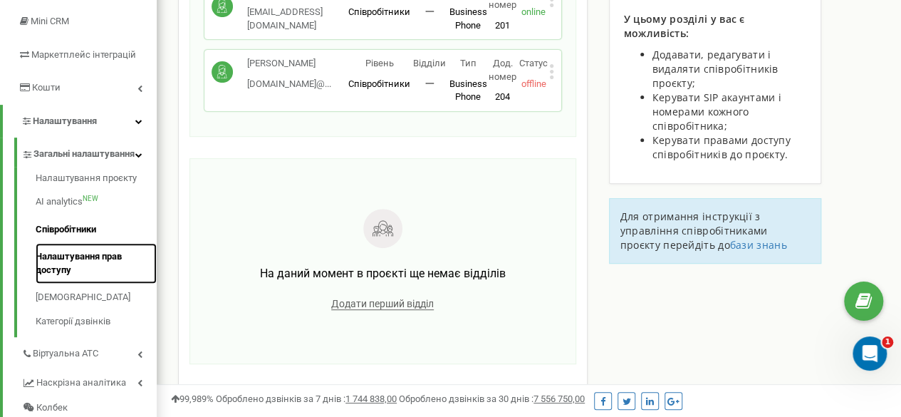
click at [76, 276] on link "Налаштування прав доступу" at bounding box center [96, 263] width 121 height 41
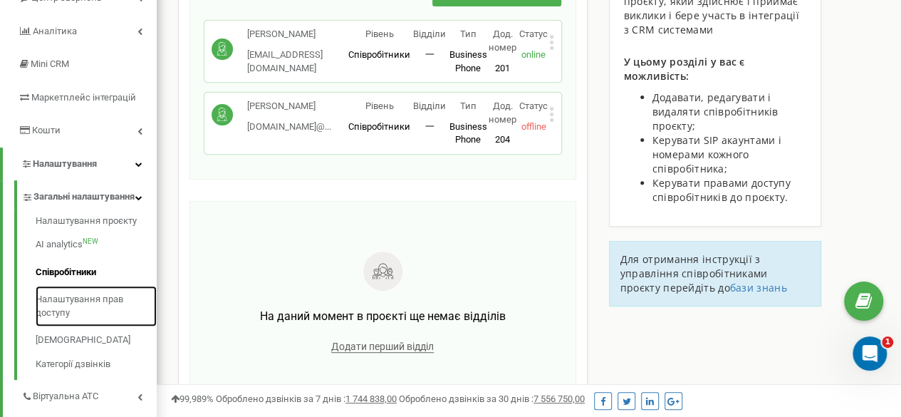
scroll to position [142, 0]
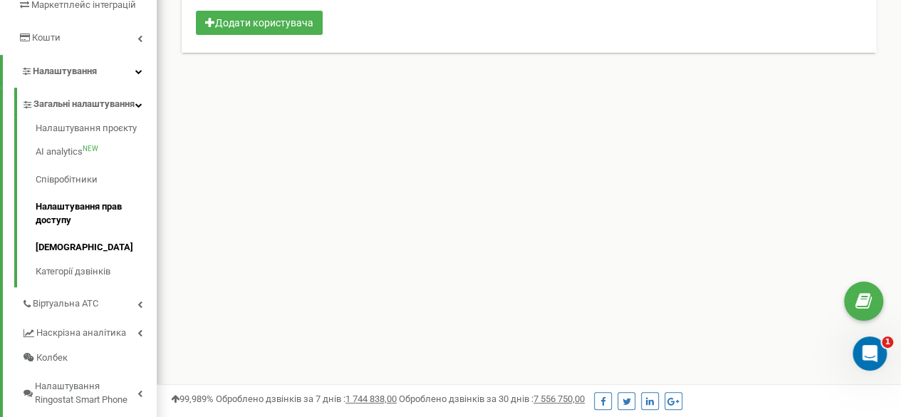
scroll to position [285, 0]
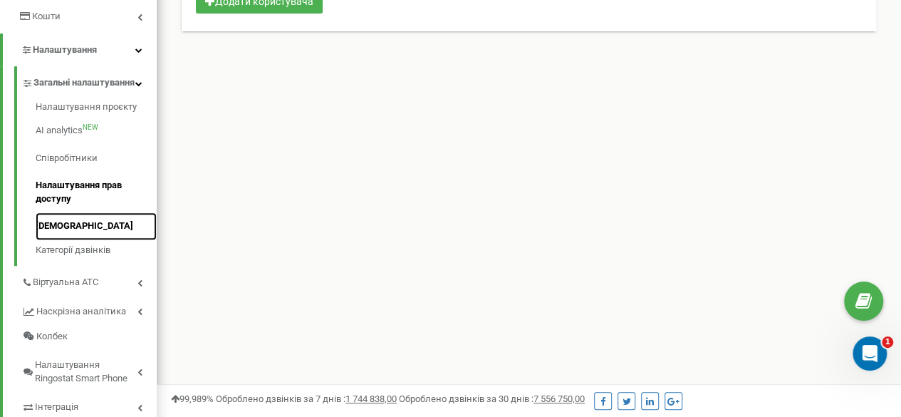
click at [67, 239] on link "[DEMOGRAPHIC_DATA]" at bounding box center [96, 226] width 121 height 28
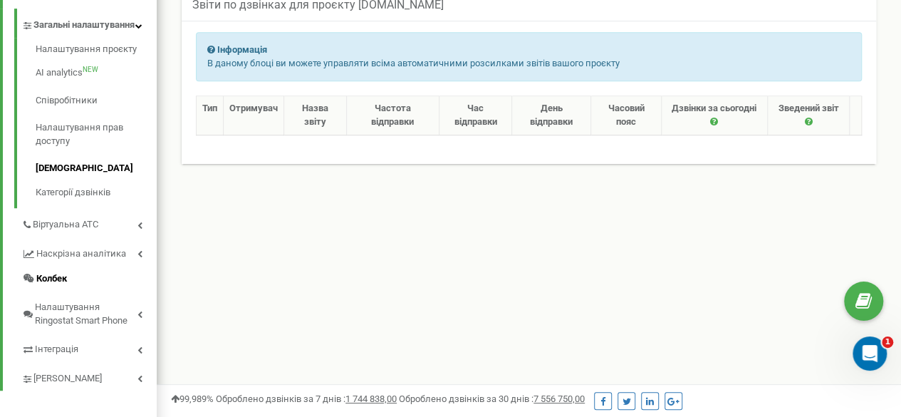
scroll to position [356, 0]
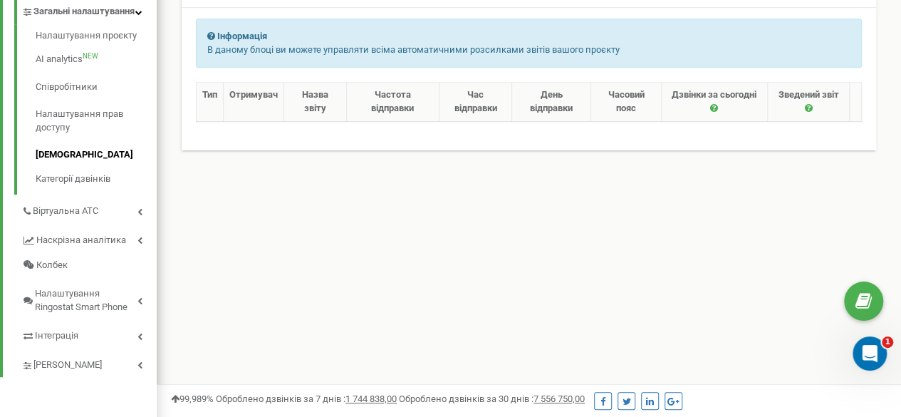
click at [102, 195] on div "Налаштування проєкту AI analytics NEW Співробітники Налаштування прав доступу С…" at bounding box center [85, 109] width 142 height 170
click at [98, 186] on link "Категорії дзвінків" at bounding box center [96, 177] width 121 height 17
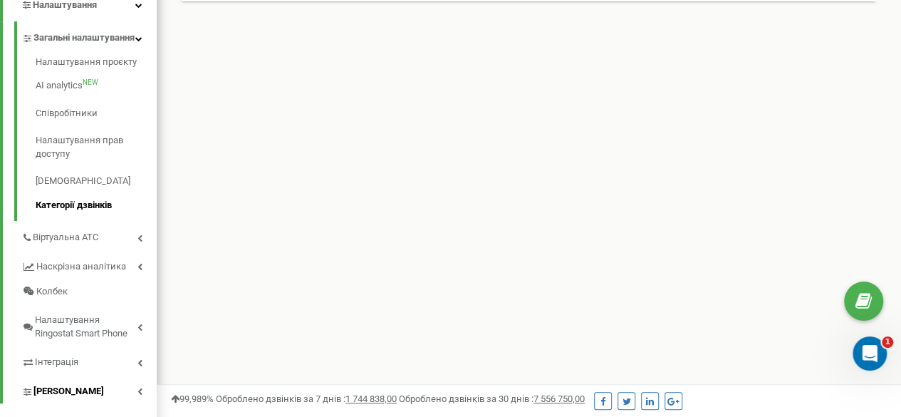
scroll to position [427, 0]
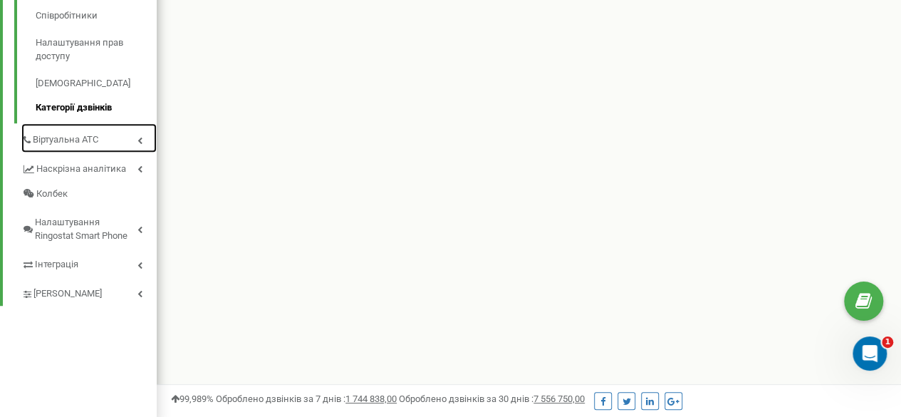
drag, startPoint x: 71, startPoint y: 151, endPoint x: 68, endPoint y: 161, distance: 10.2
click at [71, 147] on span "Віртуальна АТС" at bounding box center [66, 140] width 66 height 14
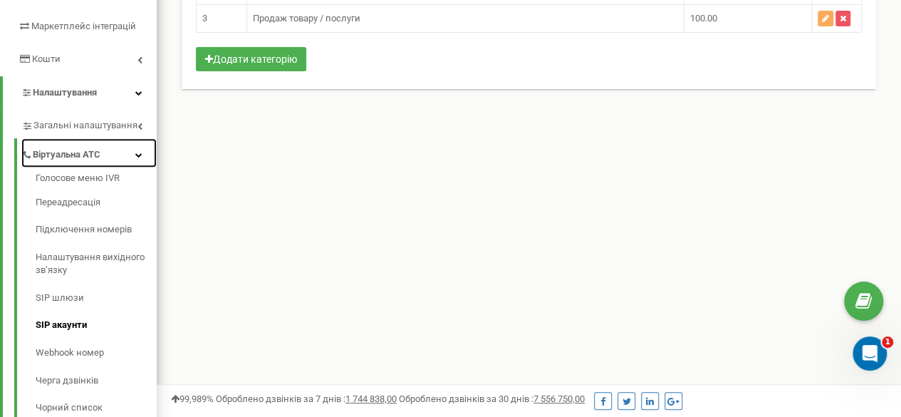
scroll to position [214, 0]
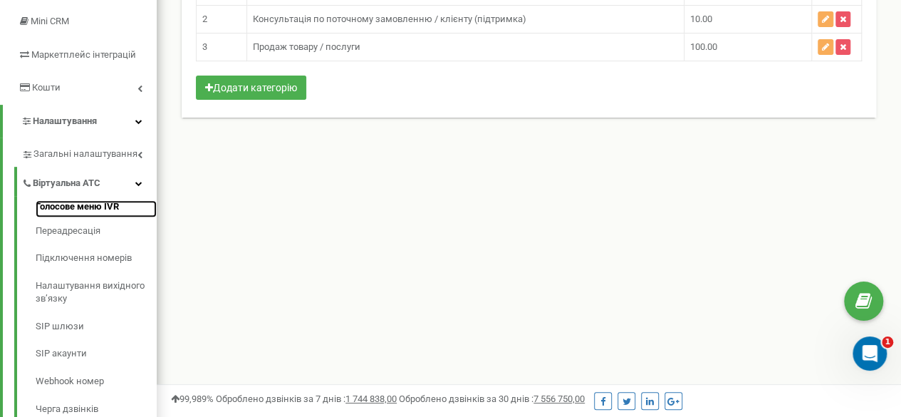
click at [88, 207] on link "Голосове меню IVR" at bounding box center [96, 208] width 121 height 17
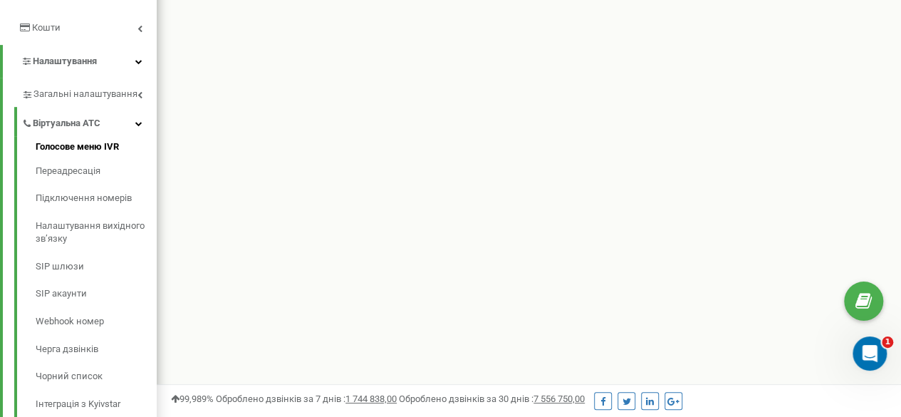
scroll to position [285, 0]
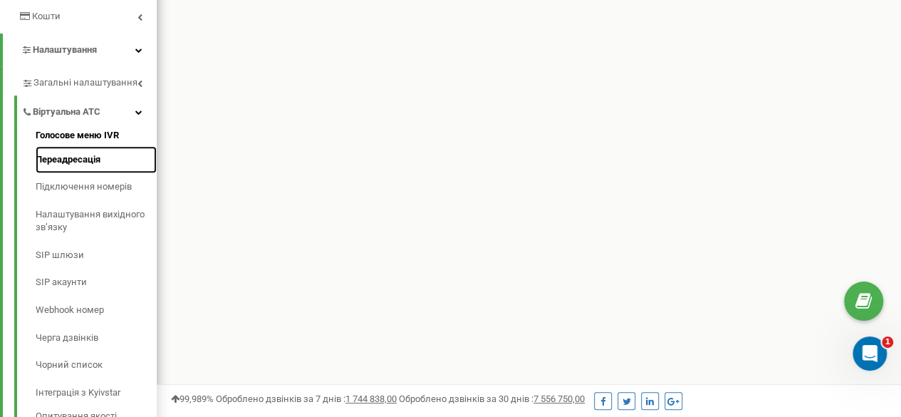
click at [83, 162] on link "Переадресація" at bounding box center [96, 160] width 121 height 28
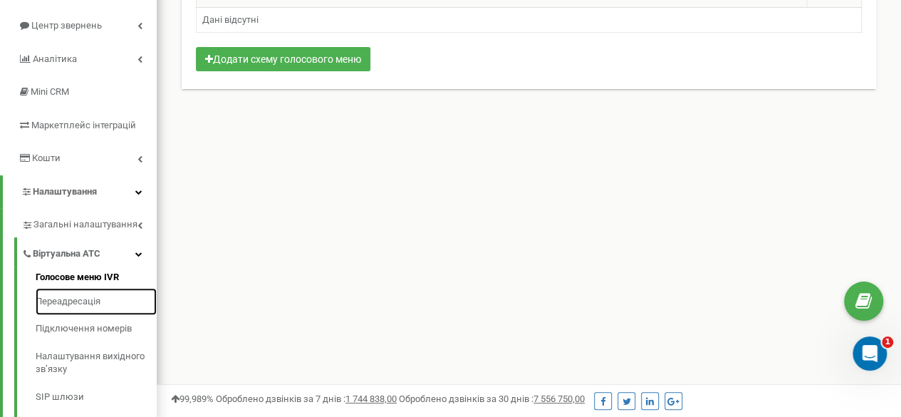
scroll to position [142, 0]
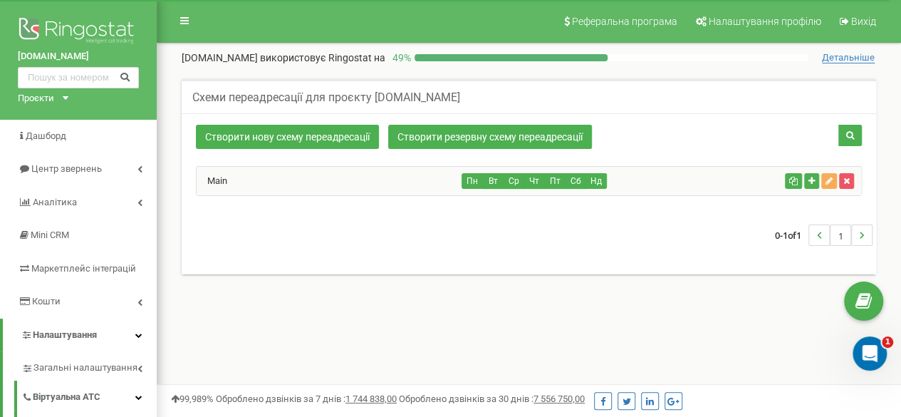
click at [276, 177] on div "Main" at bounding box center [330, 181] width 266 height 28
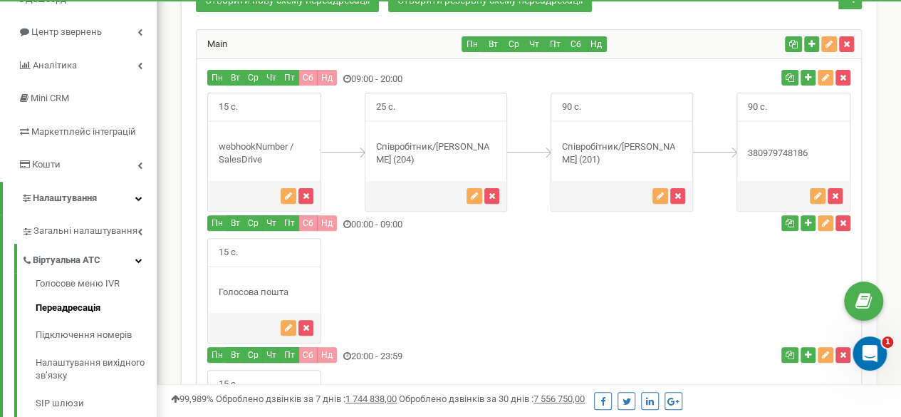
scroll to position [71, 0]
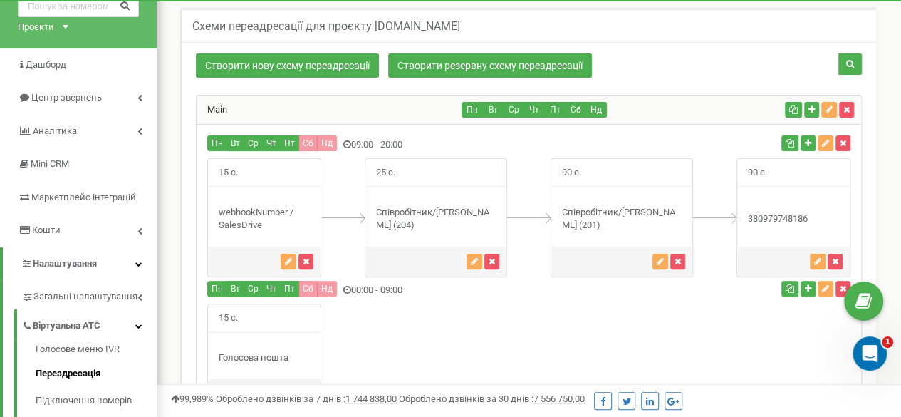
drag, startPoint x: 214, startPoint y: 214, endPoint x: 297, endPoint y: 226, distance: 83.4
click at [297, 226] on div "webhookNumber / SalesDrive" at bounding box center [264, 219] width 113 height 26
click at [282, 238] on div "15 с. SalesDrive" at bounding box center [264, 217] width 114 height 119
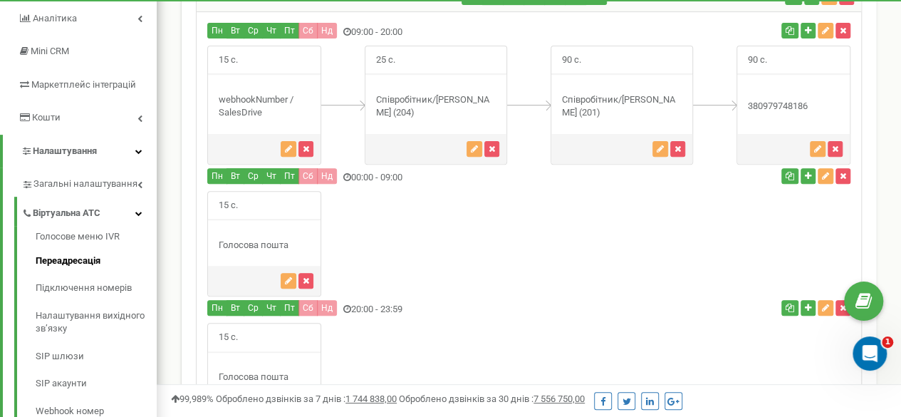
scroll to position [214, 0]
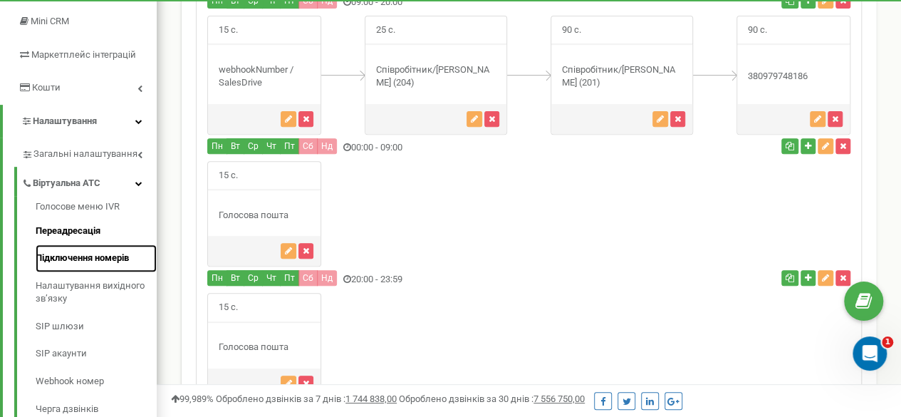
click at [74, 259] on link "Підключення номерів" at bounding box center [96, 258] width 121 height 28
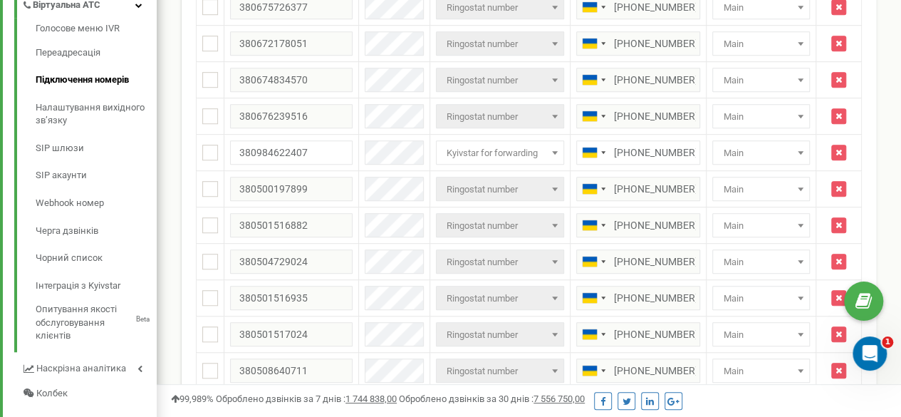
scroll to position [285, 0]
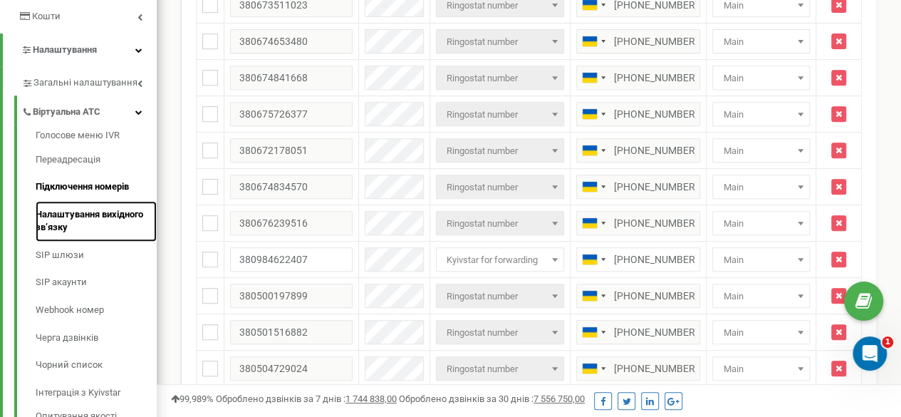
click at [95, 214] on link "Налаштування вихідного зв’язку" at bounding box center [96, 221] width 121 height 41
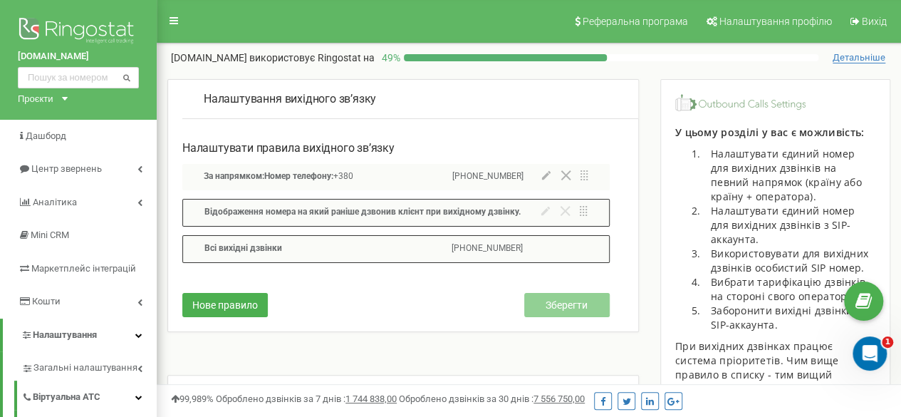
click at [353, 182] on p "За напрямком: Номер телефону: +380" at bounding box center [319, 177] width 231 height 14
click at [545, 173] on icon at bounding box center [545, 175] width 9 height 10
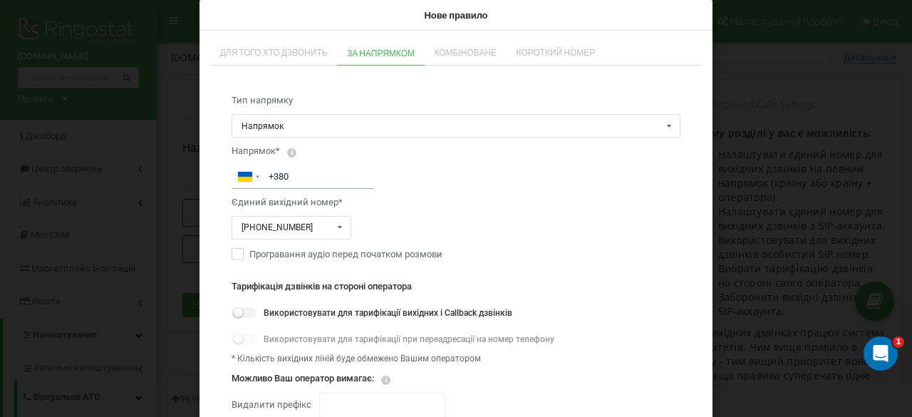
click at [482, 56] on span "Комбіноване" at bounding box center [465, 52] width 63 height 9
click at [532, 130] on input "text" at bounding box center [456, 126] width 447 height 22
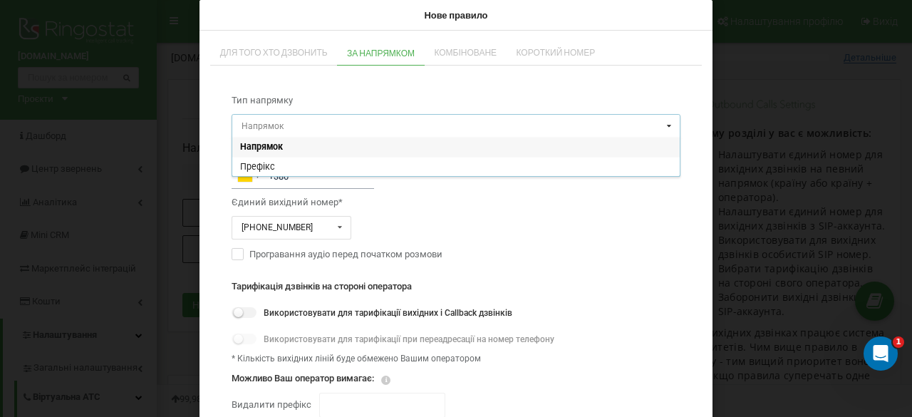
click at [530, 127] on input "text" at bounding box center [456, 126] width 447 height 22
click at [644, 249] on div "Програвання аудіо перед початком розмови" at bounding box center [456, 255] width 449 height 16
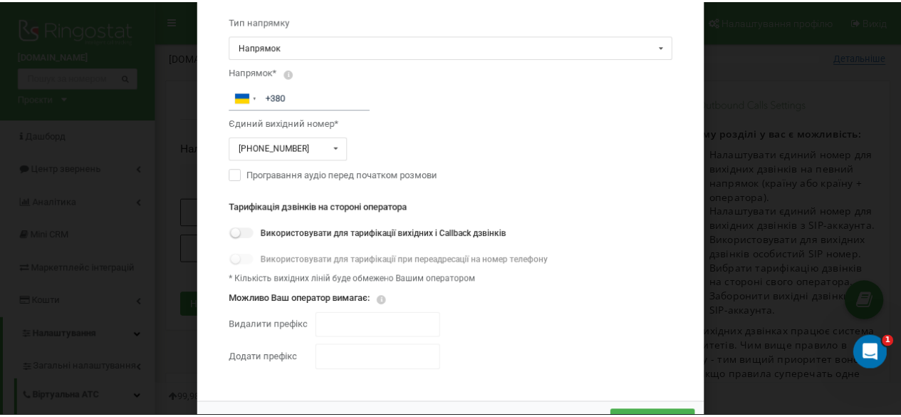
scroll to position [101, 0]
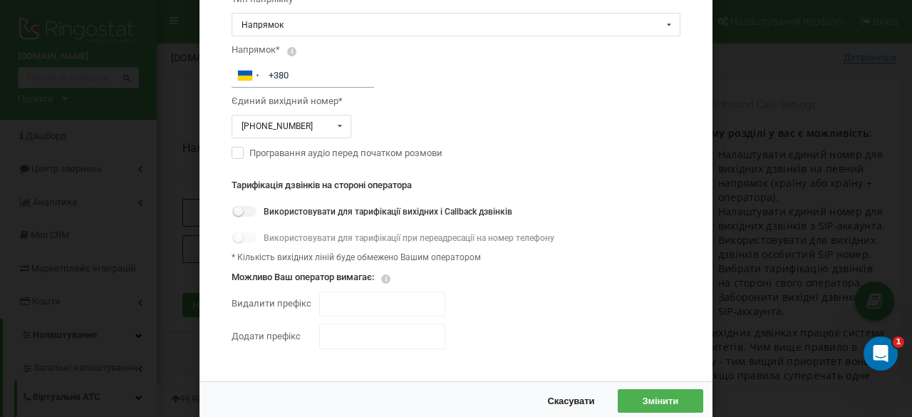
click at [564, 400] on span "Скасувати" at bounding box center [570, 400] width 47 height 11
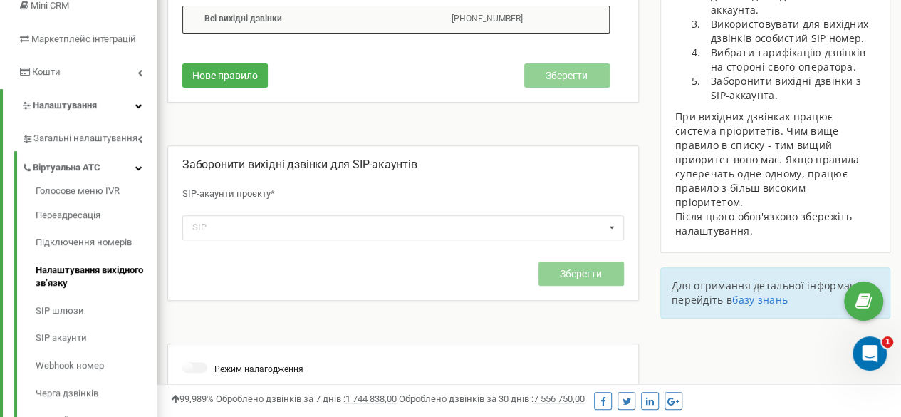
scroll to position [356, 0]
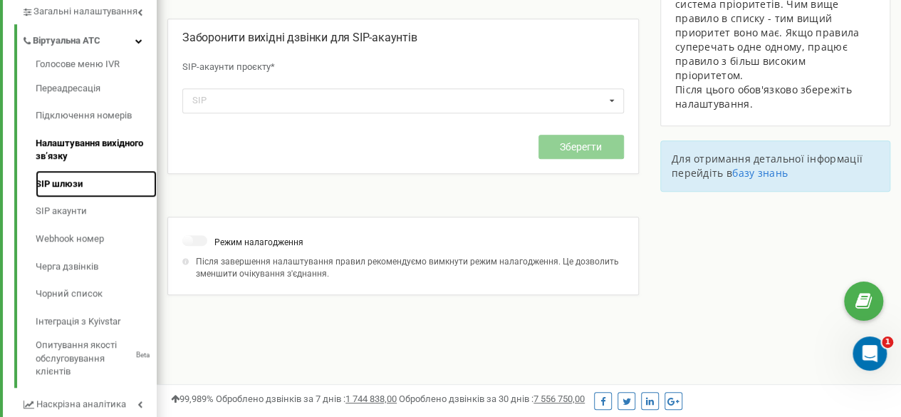
click at [58, 189] on link "SIP шлюзи" at bounding box center [96, 184] width 121 height 28
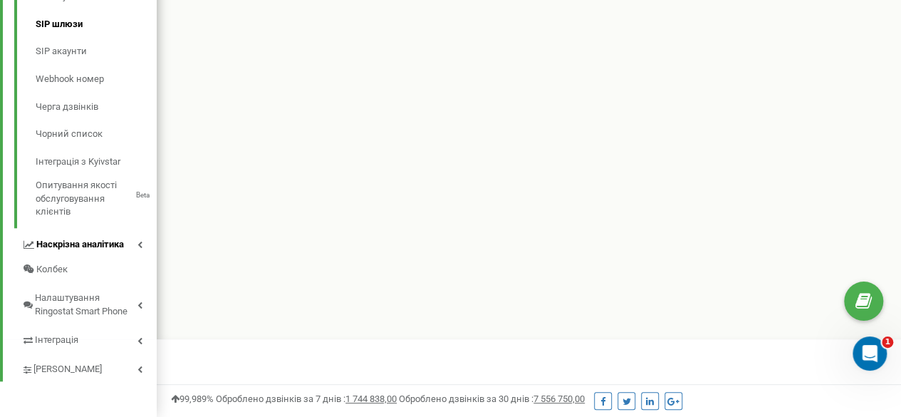
scroll to position [302, 0]
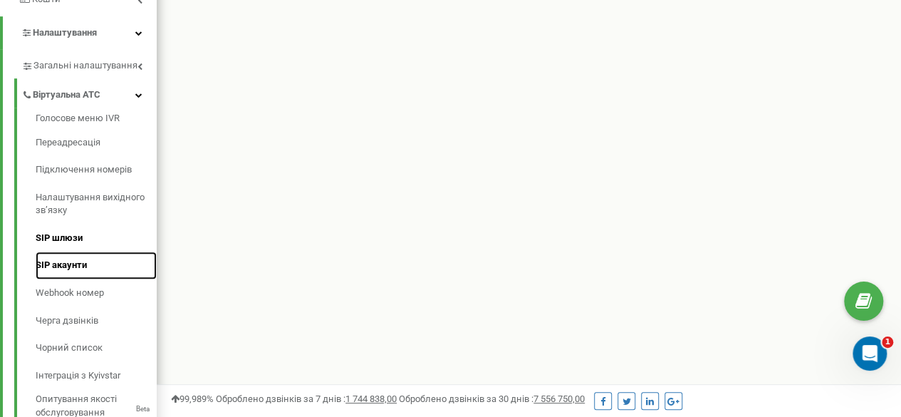
click at [71, 268] on link "SIP акаунти" at bounding box center [96, 265] width 121 height 28
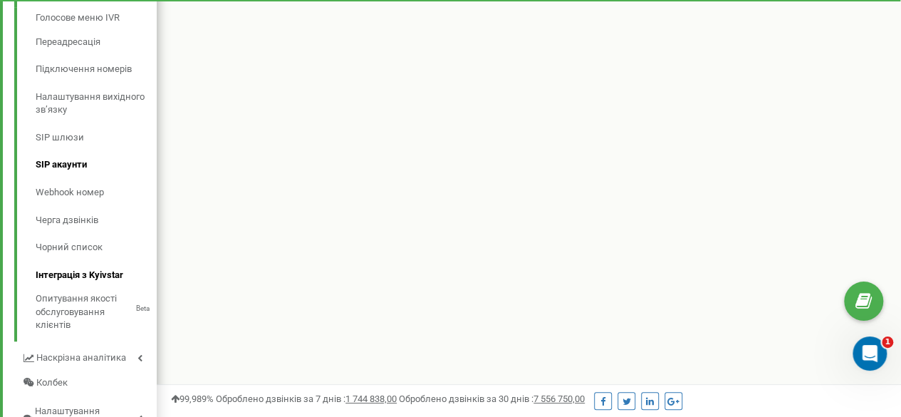
scroll to position [356, 0]
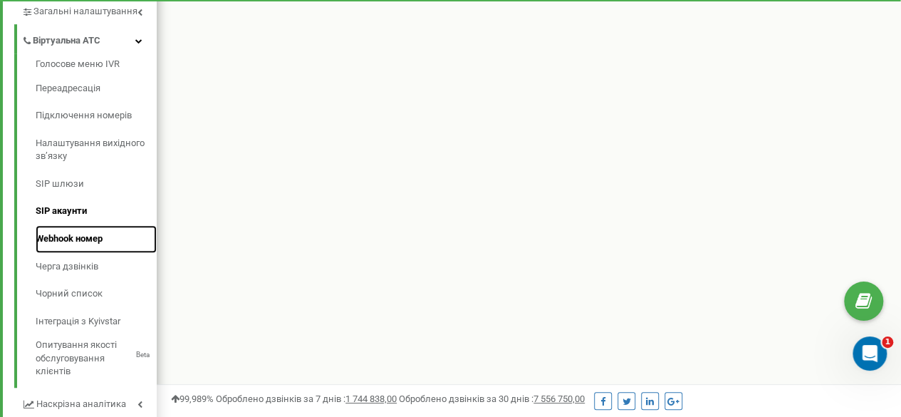
click at [87, 237] on link "Webhook номер" at bounding box center [96, 239] width 121 height 28
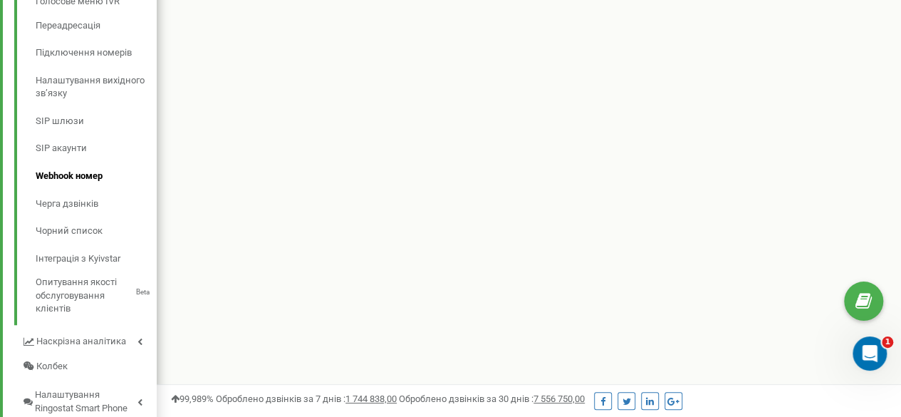
scroll to position [499, 0]
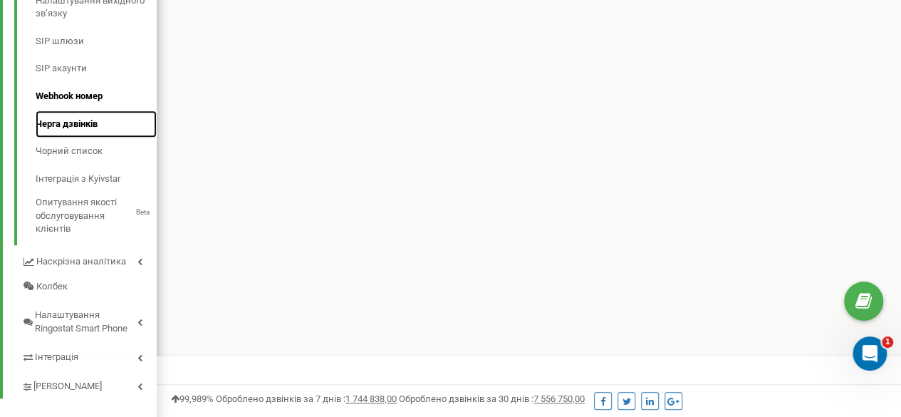
click at [73, 123] on link "Черга дзвінків" at bounding box center [96, 124] width 121 height 28
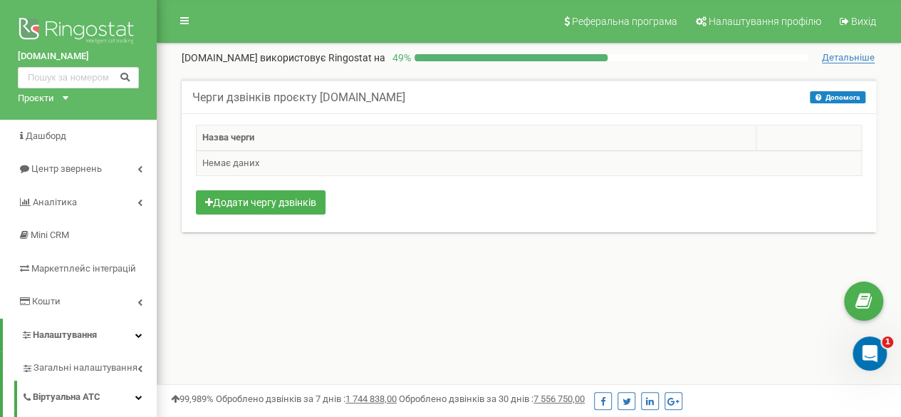
click at [296, 159] on td "Немає даних" at bounding box center [529, 163] width 665 height 26
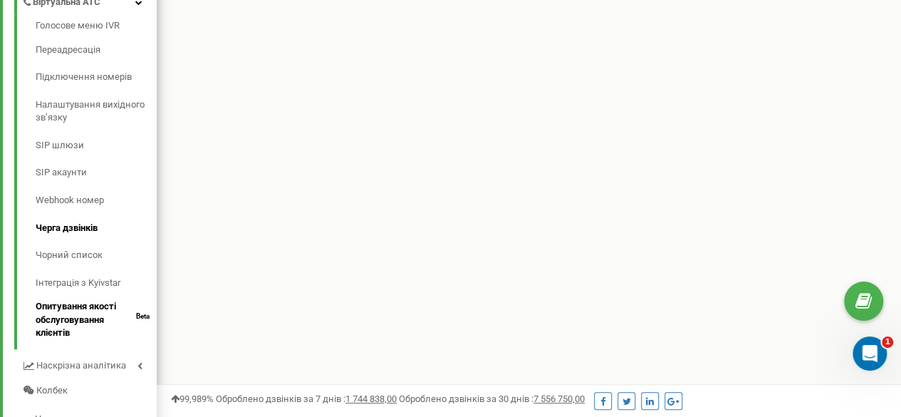
scroll to position [427, 0]
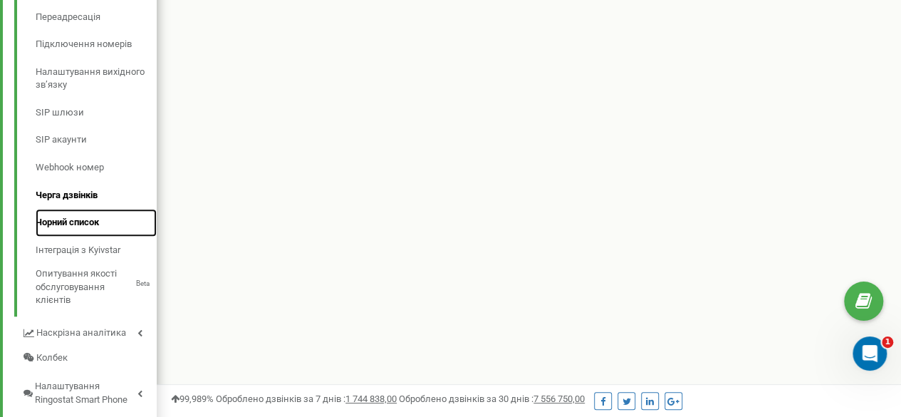
click at [78, 223] on link "Чорний список" at bounding box center [96, 223] width 121 height 28
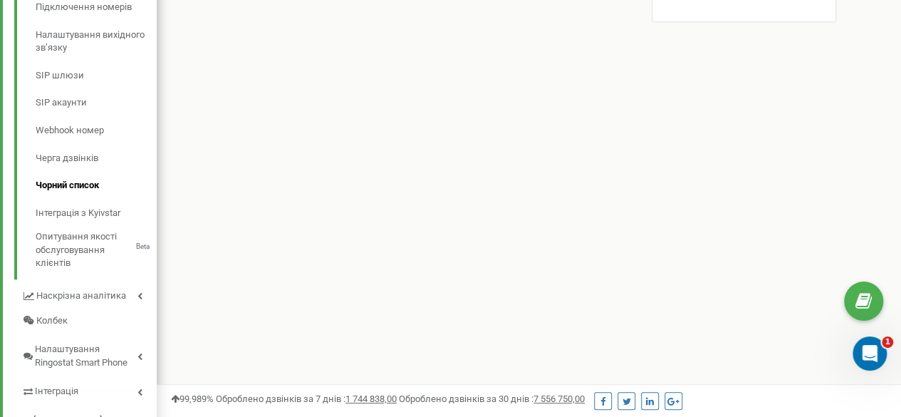
scroll to position [445, 0]
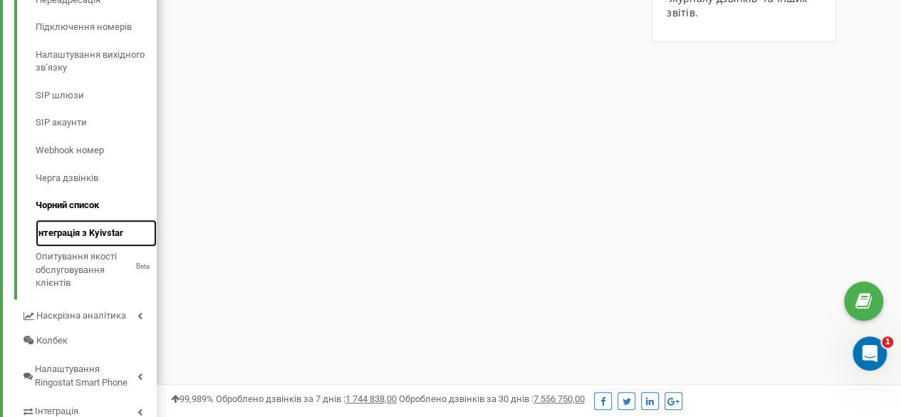
click at [74, 236] on link "Інтеграція з Kyivstar" at bounding box center [96, 233] width 121 height 28
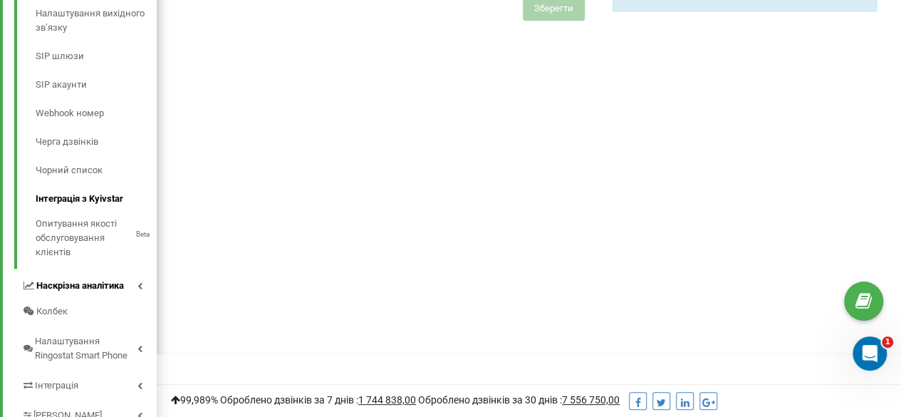
scroll to position [547, 0]
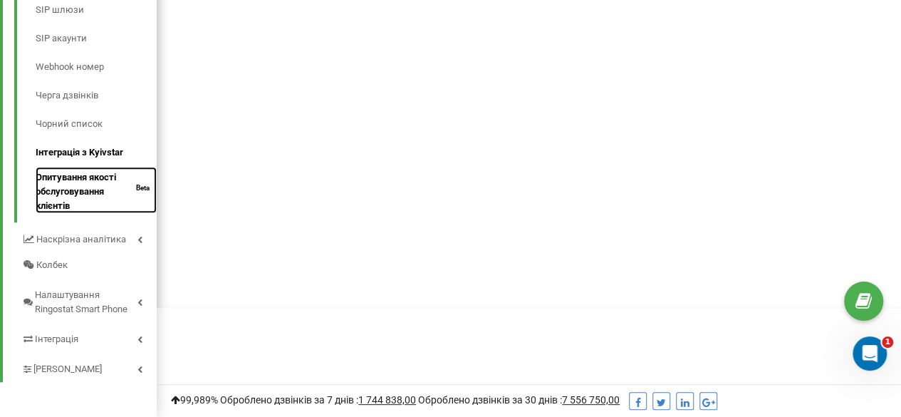
click at [93, 190] on link "Опитування якості обслуговування клієнтів Beta" at bounding box center [96, 190] width 121 height 46
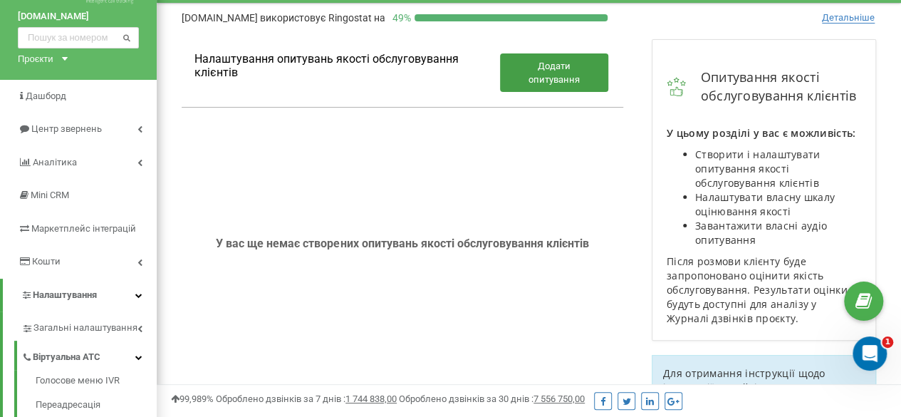
scroll to position [71, 0]
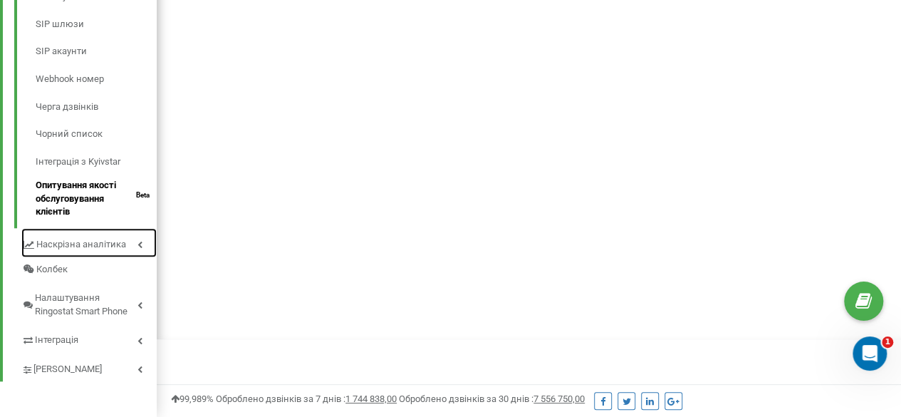
click at [76, 244] on span "Наскрізна аналітика" at bounding box center [81, 245] width 90 height 14
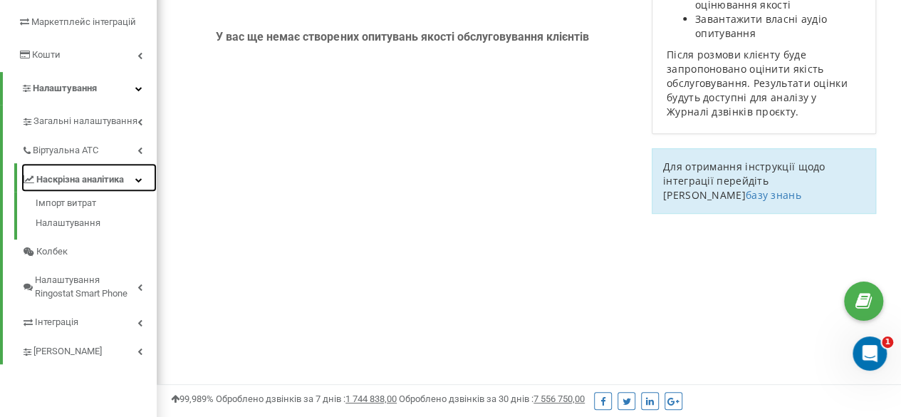
scroll to position [295, 0]
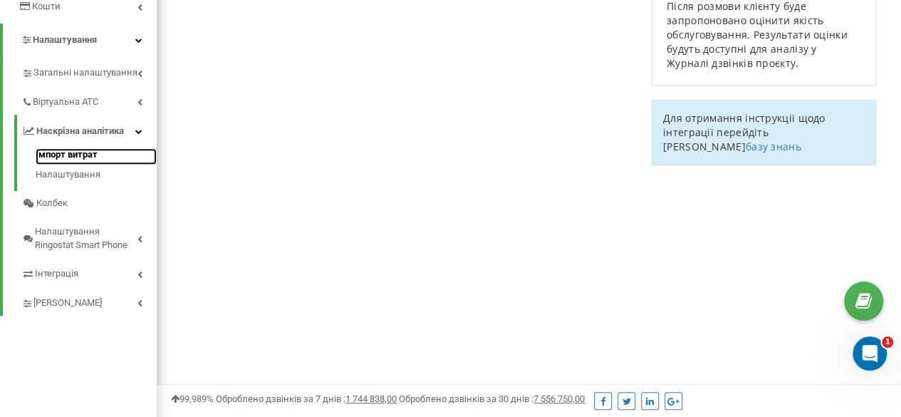
click at [88, 156] on link "Імпорт витрат" at bounding box center [96, 156] width 121 height 17
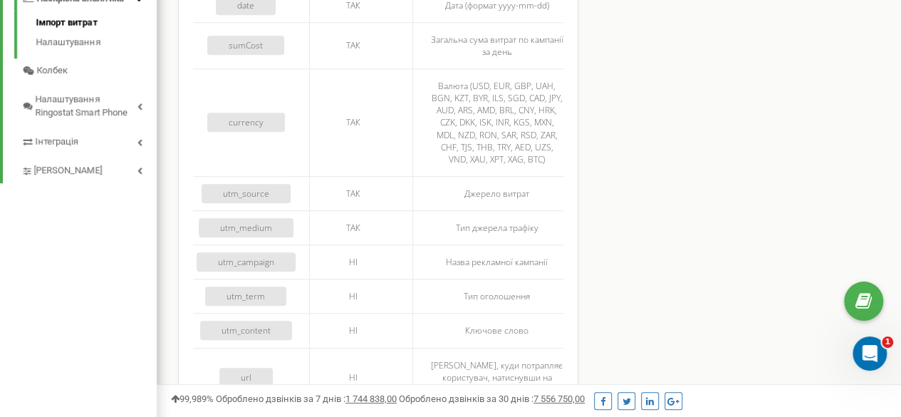
scroll to position [285, 0]
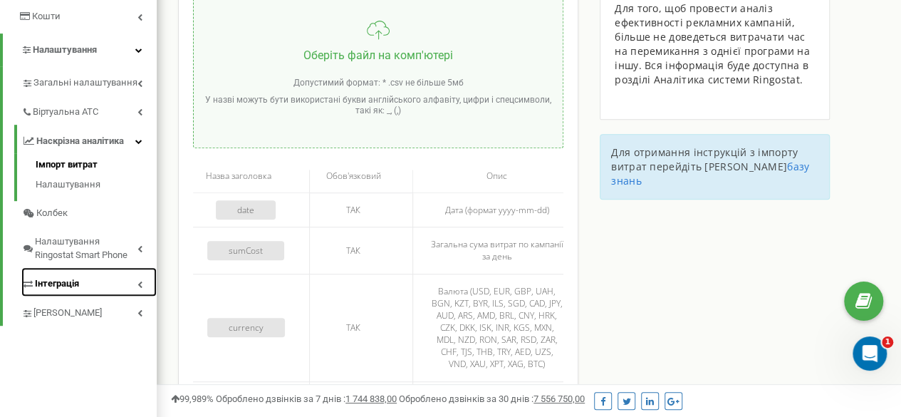
click at [62, 284] on span "Інтеграція" at bounding box center [57, 284] width 44 height 14
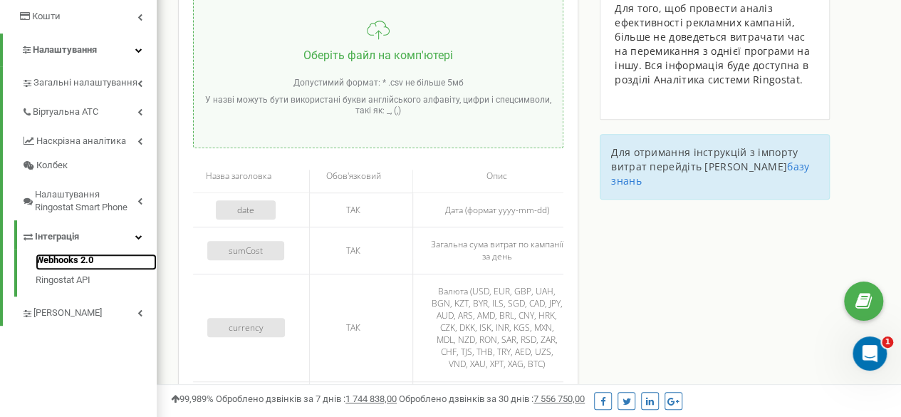
click at [84, 260] on link "Webhooks 2.0" at bounding box center [96, 262] width 121 height 17
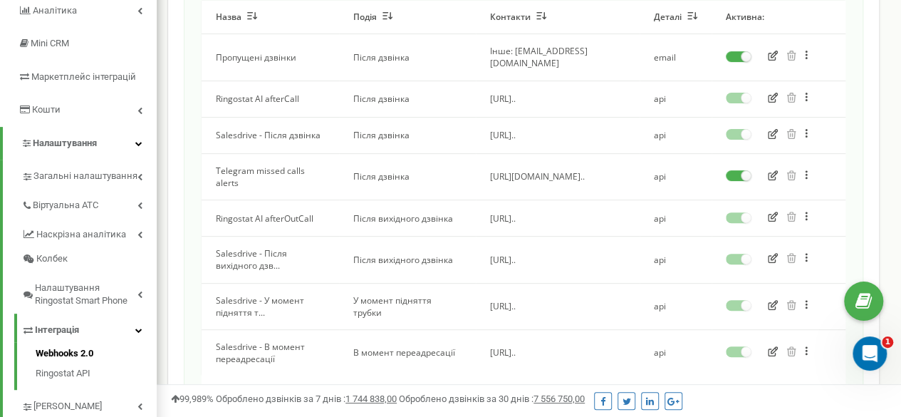
scroll to position [214, 0]
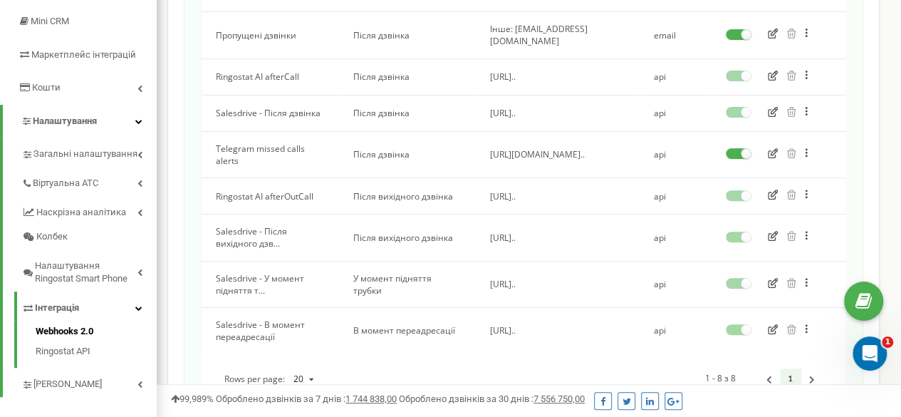
click at [274, 225] on span "Salesdrive - Після вихідного дзв..." at bounding box center [251, 237] width 71 height 24
click at [285, 272] on span "Salesdrive - У момент підняття т..." at bounding box center [260, 284] width 88 height 24
click at [395, 266] on td "У момент підняття трубки" at bounding box center [408, 284] width 138 height 46
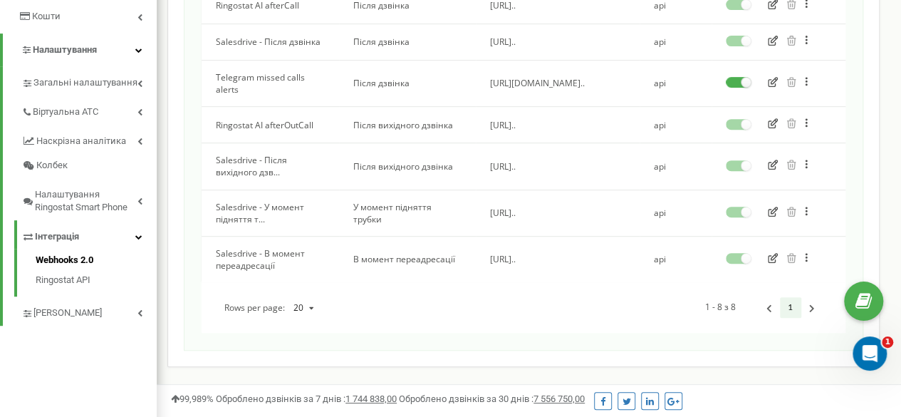
scroll to position [356, 0]
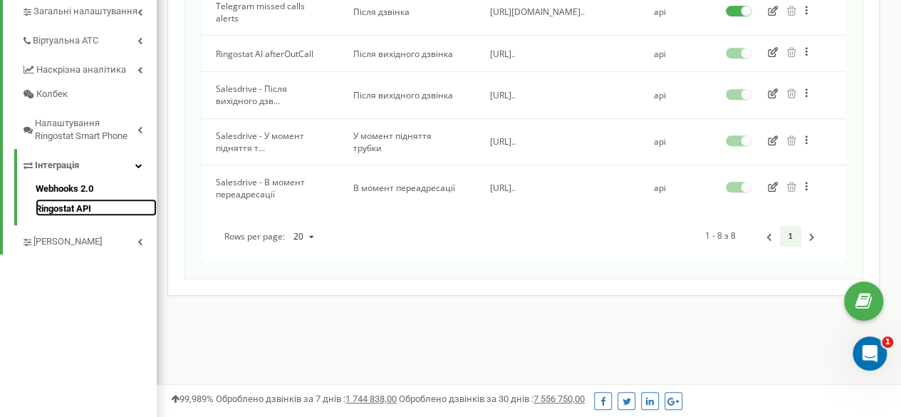
click at [68, 210] on link "Ringostat API" at bounding box center [96, 207] width 121 height 17
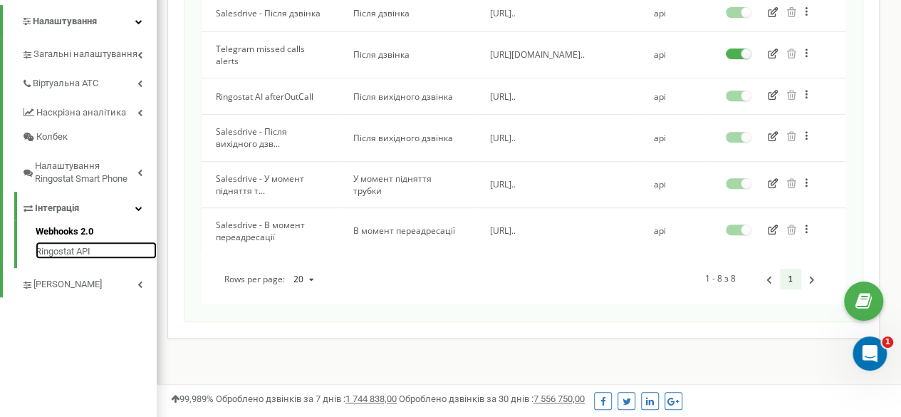
scroll to position [285, 0]
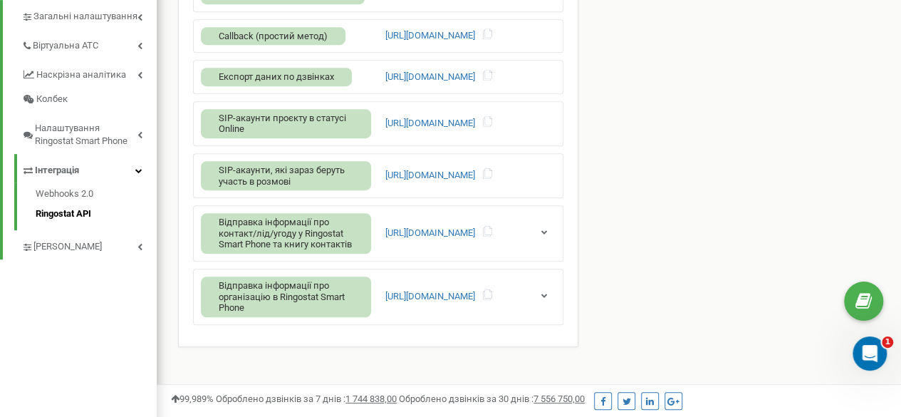
scroll to position [427, 0]
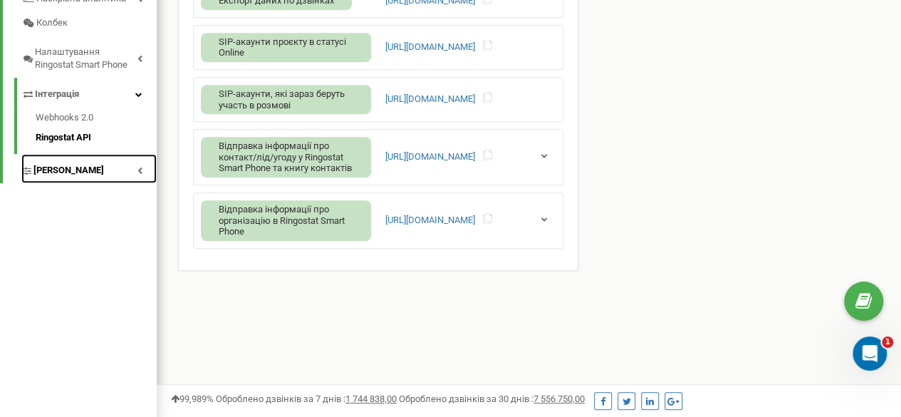
click at [70, 168] on span "[PERSON_NAME]" at bounding box center [68, 171] width 71 height 14
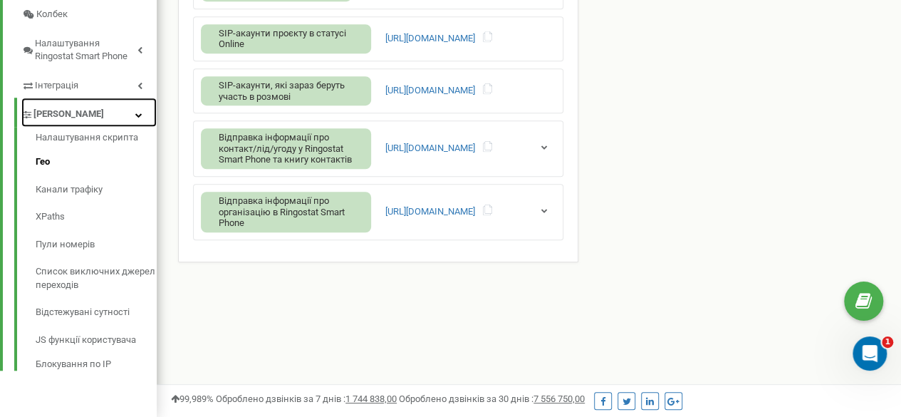
scroll to position [437, 0]
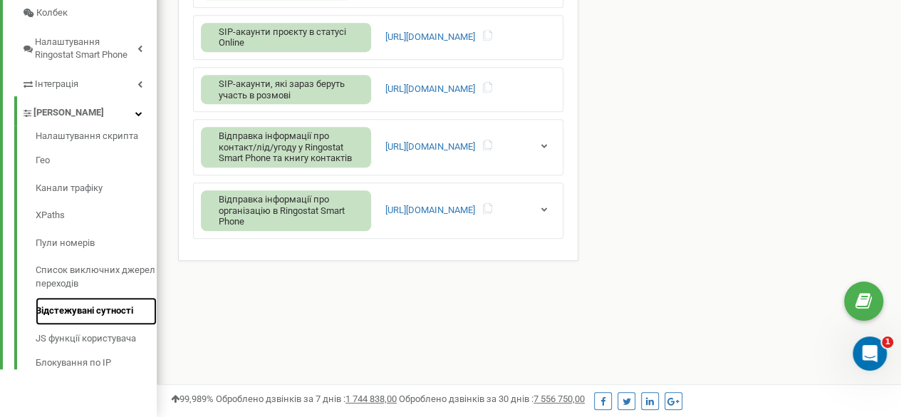
click at [70, 306] on link "Відстежувані сутності" at bounding box center [96, 311] width 121 height 28
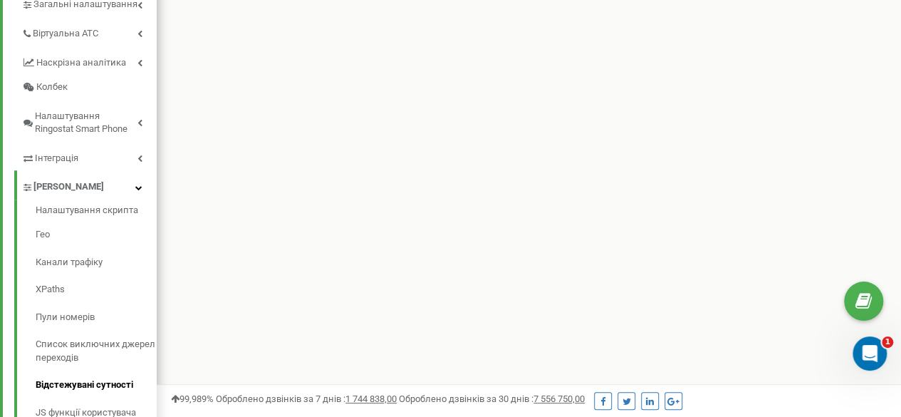
scroll to position [427, 0]
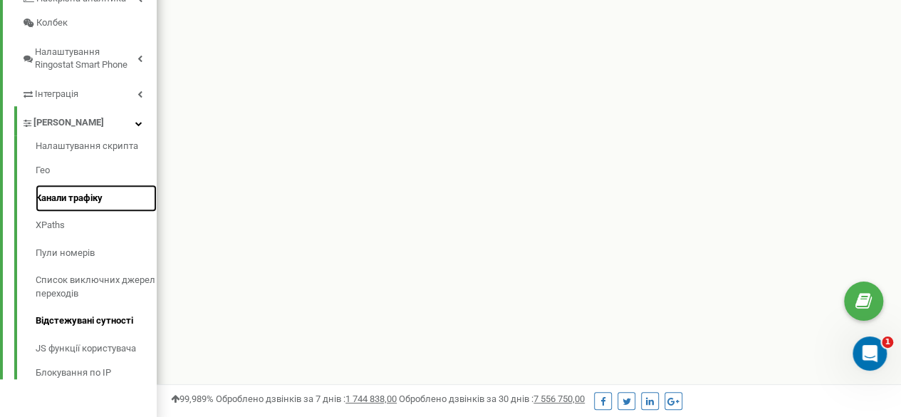
click at [55, 199] on link "Канали трафіку" at bounding box center [96, 199] width 121 height 28
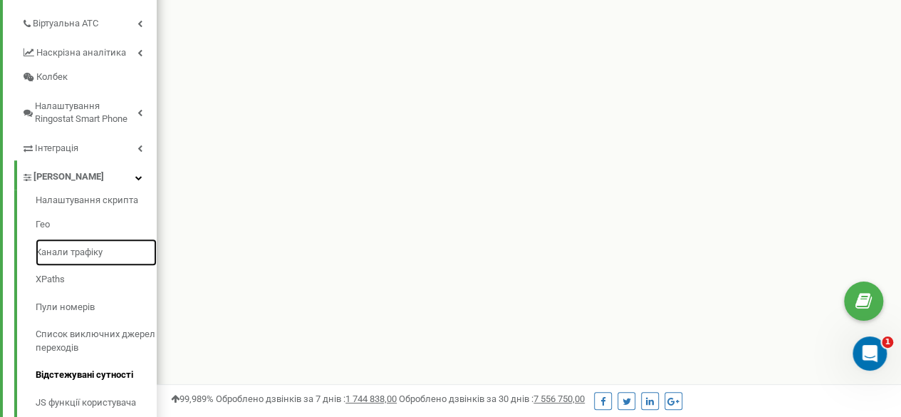
scroll to position [285, 0]
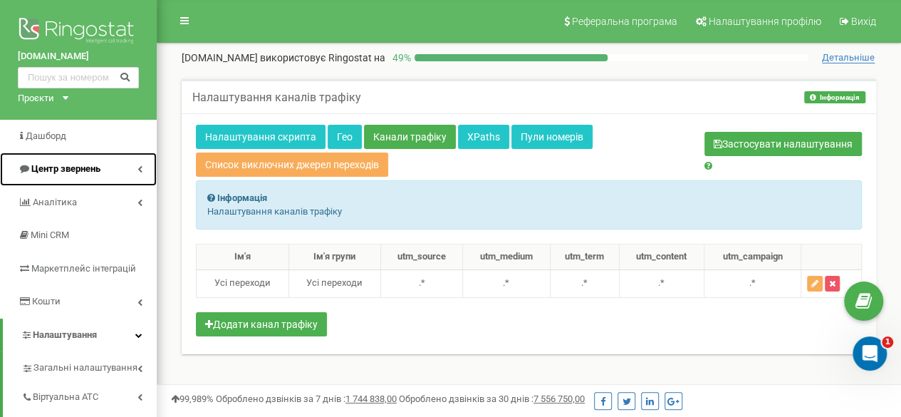
click at [88, 172] on span "Центр звернень" at bounding box center [65, 168] width 69 height 11
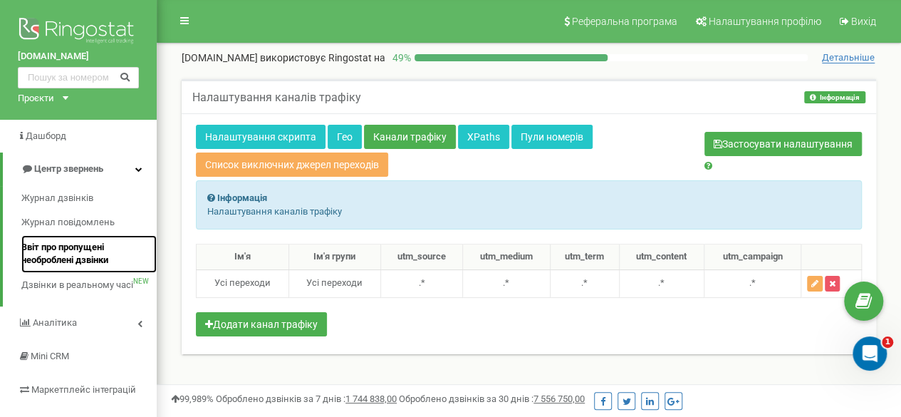
click at [88, 252] on span "Звіт про пропущені необроблені дзвінки" at bounding box center [85, 254] width 128 height 26
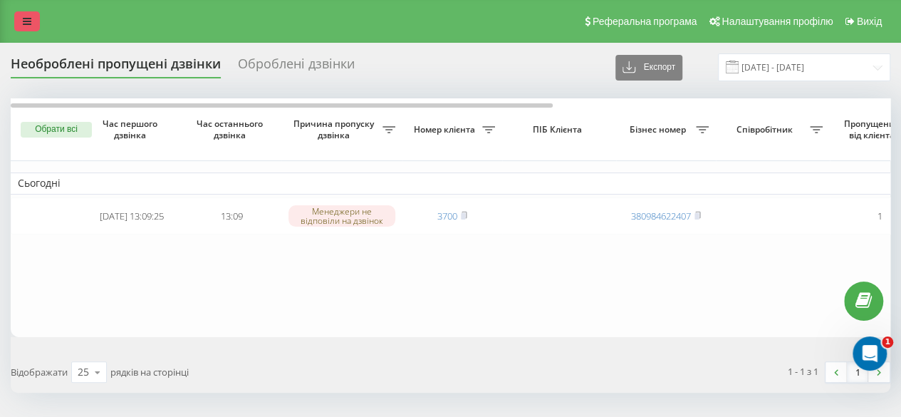
click at [26, 19] on icon at bounding box center [27, 21] width 9 height 10
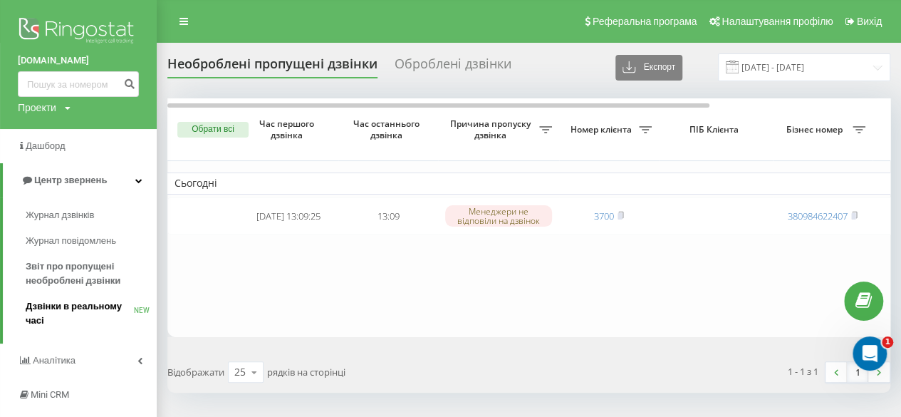
click at [97, 310] on span "Дзвінки в реальному часі" at bounding box center [80, 313] width 108 height 28
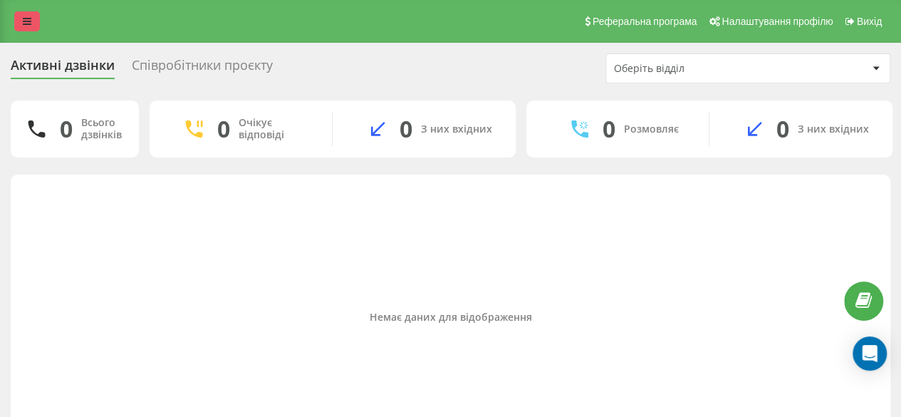
click at [28, 19] on icon at bounding box center [27, 21] width 9 height 10
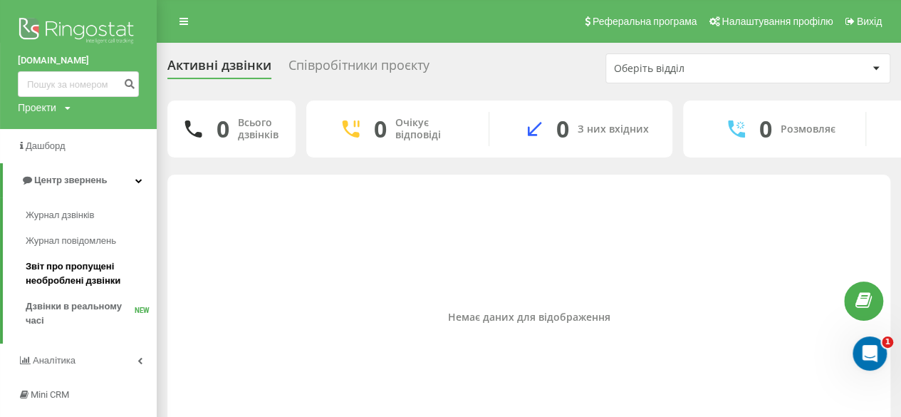
click at [70, 267] on span "Звіт про пропущені необроблені дзвінки" at bounding box center [88, 273] width 124 height 28
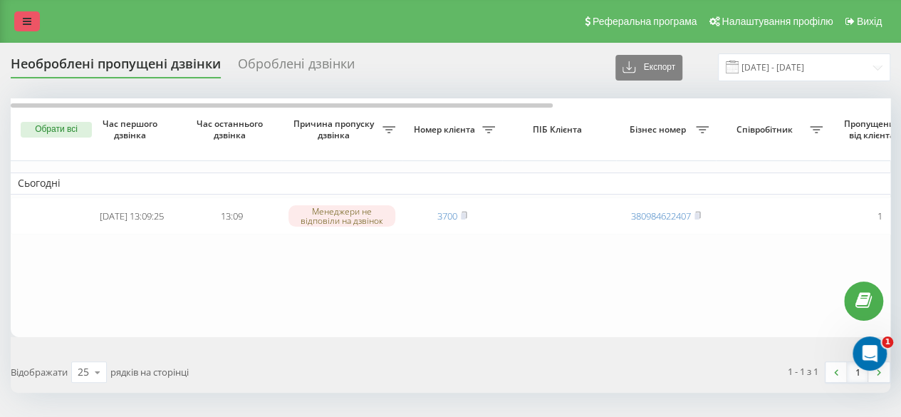
click at [31, 26] on link at bounding box center [27, 21] width 26 height 20
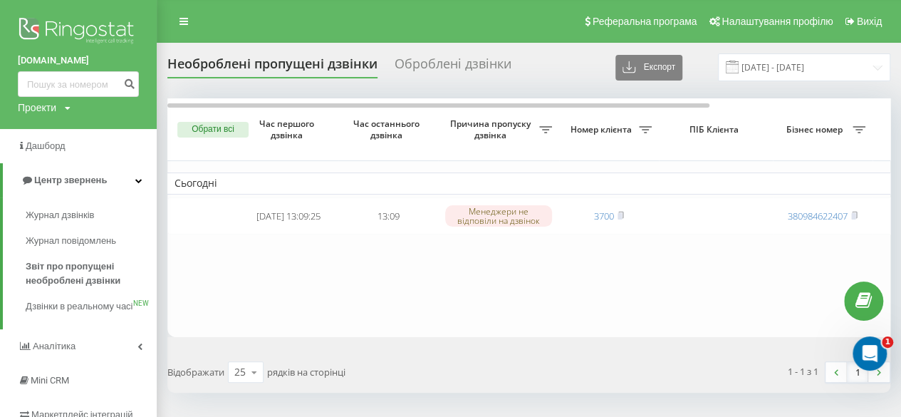
click at [51, 31] on img at bounding box center [78, 32] width 121 height 36
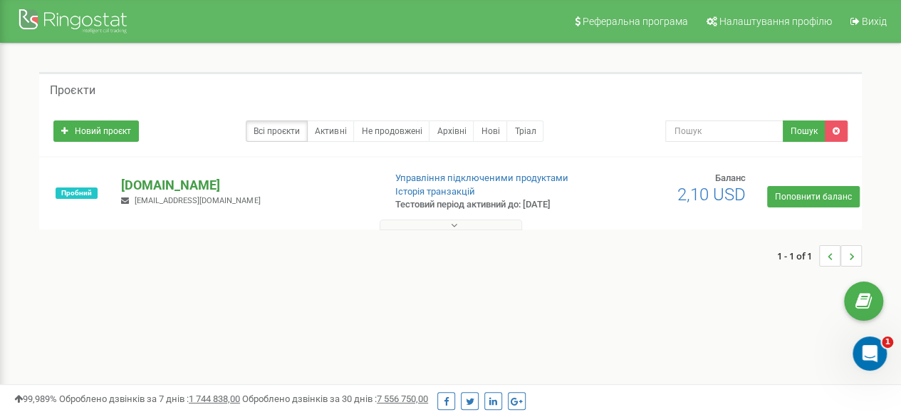
click at [172, 182] on p "[DOMAIN_NAME]" at bounding box center [246, 185] width 251 height 19
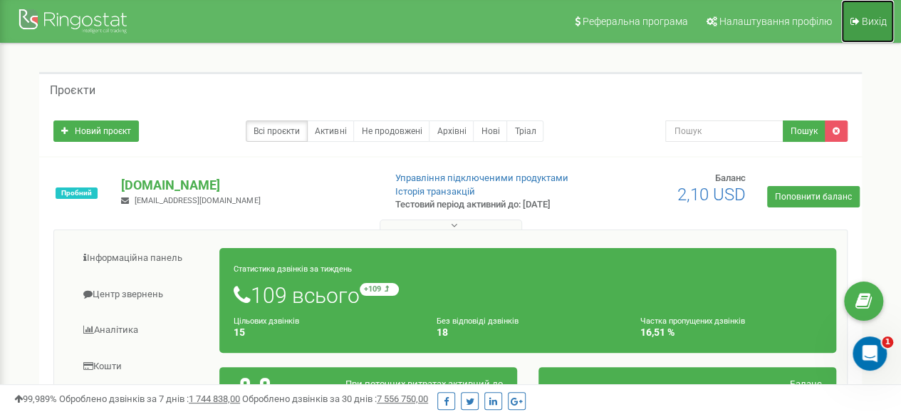
click at [865, 20] on span "Вихід" at bounding box center [874, 21] width 25 height 11
